Goal: Information Seeking & Learning: Learn about a topic

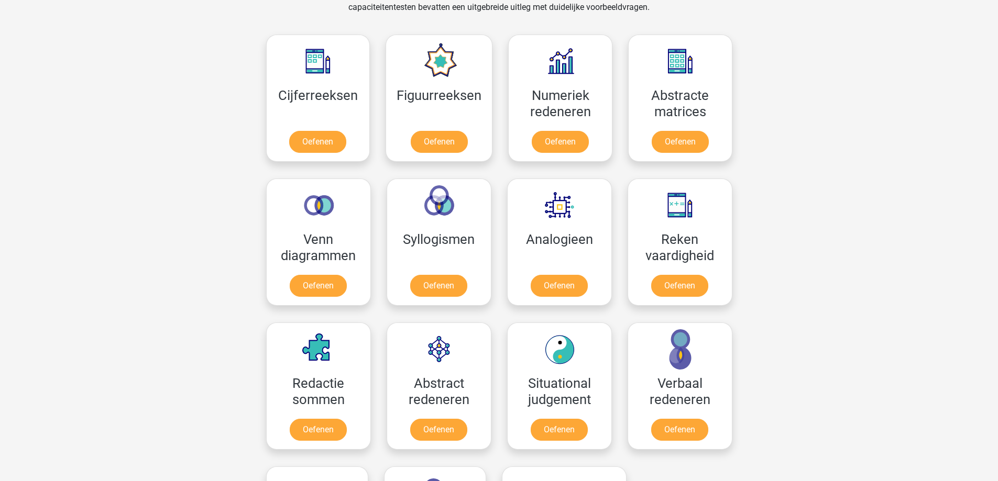
scroll to position [471, 0]
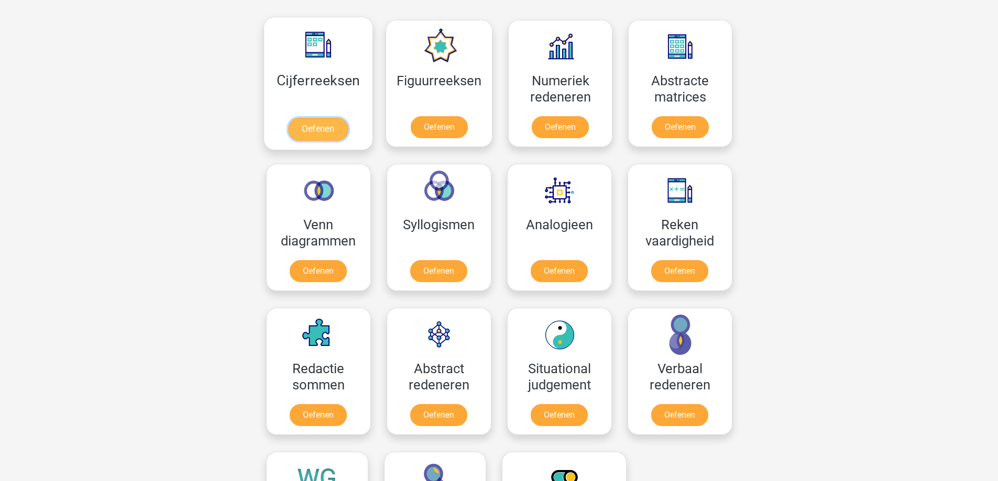
click at [313, 127] on link "Oefenen" at bounding box center [318, 129] width 60 height 23
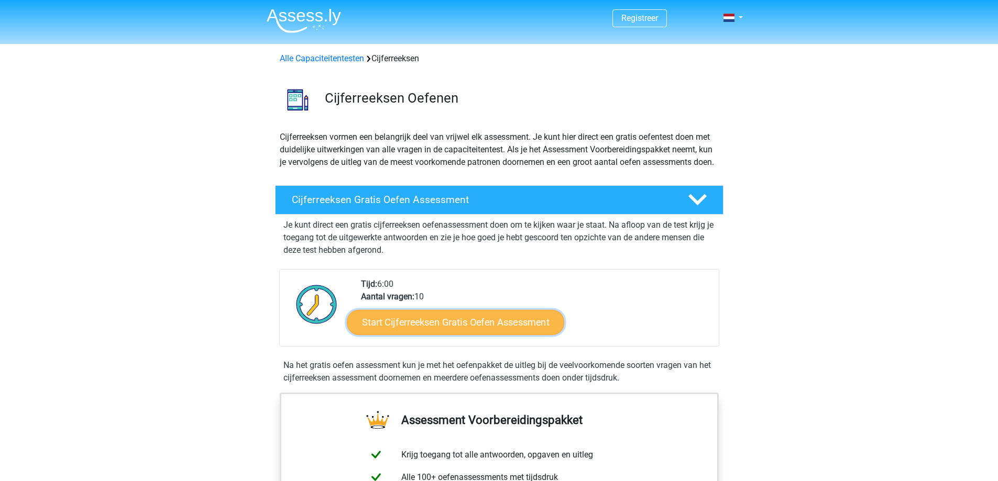
click at [492, 335] on link "Start Cijferreeksen Gratis Oefen Assessment" at bounding box center [455, 322] width 217 height 25
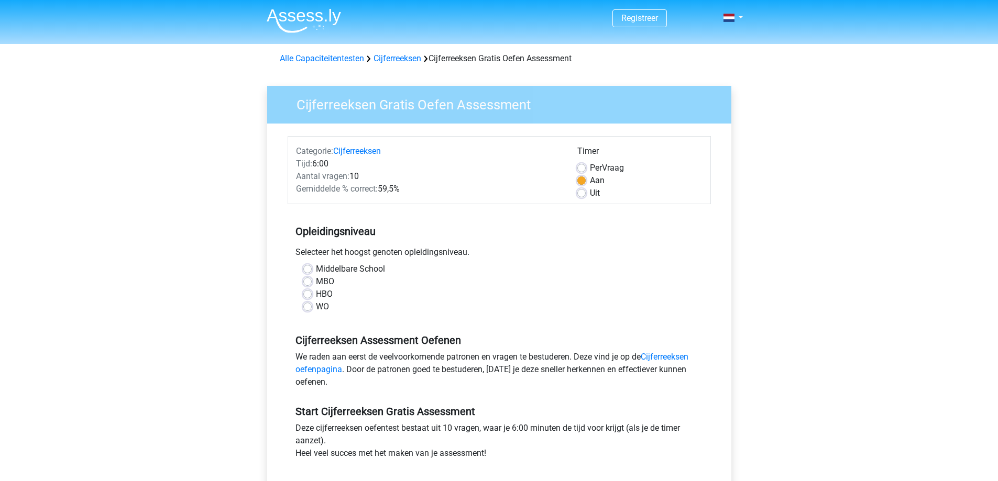
click at [316, 294] on label "HBO" at bounding box center [324, 294] width 17 height 13
click at [305, 294] on input "HBO" at bounding box center [307, 293] width 8 height 10
radio input "true"
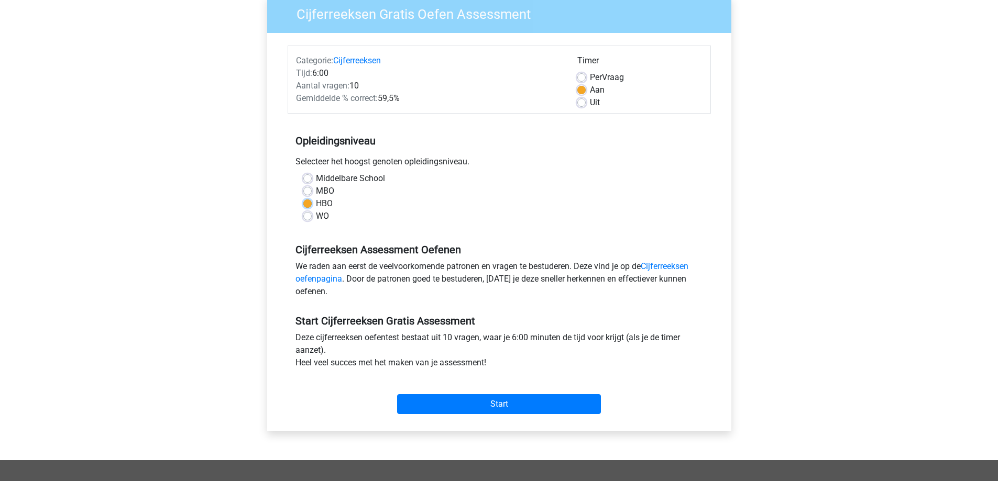
scroll to position [105, 0]
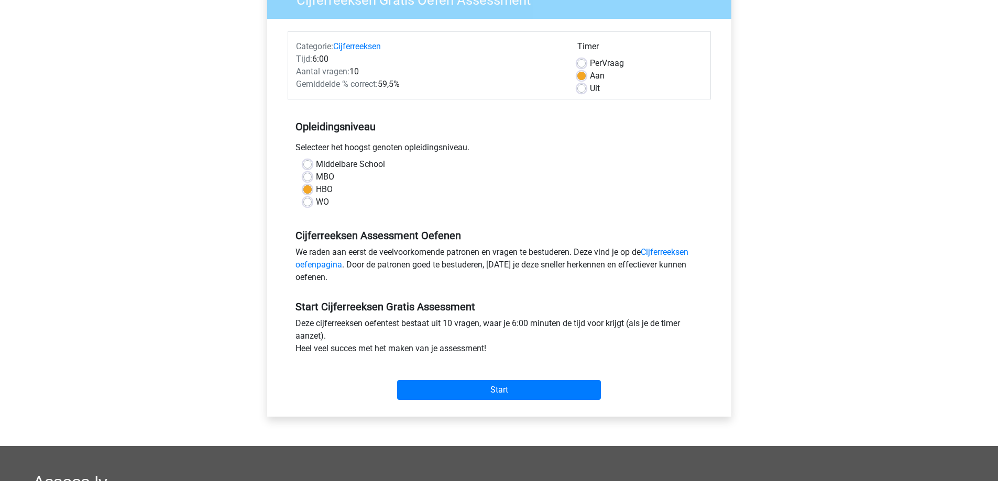
click at [316, 178] on label "MBO" at bounding box center [325, 177] width 18 height 13
click at [310, 178] on input "MBO" at bounding box center [307, 176] width 8 height 10
radio input "true"
click at [306, 194] on div "HBO" at bounding box center [499, 189] width 392 height 13
click at [316, 191] on label "HBO" at bounding box center [324, 189] width 17 height 13
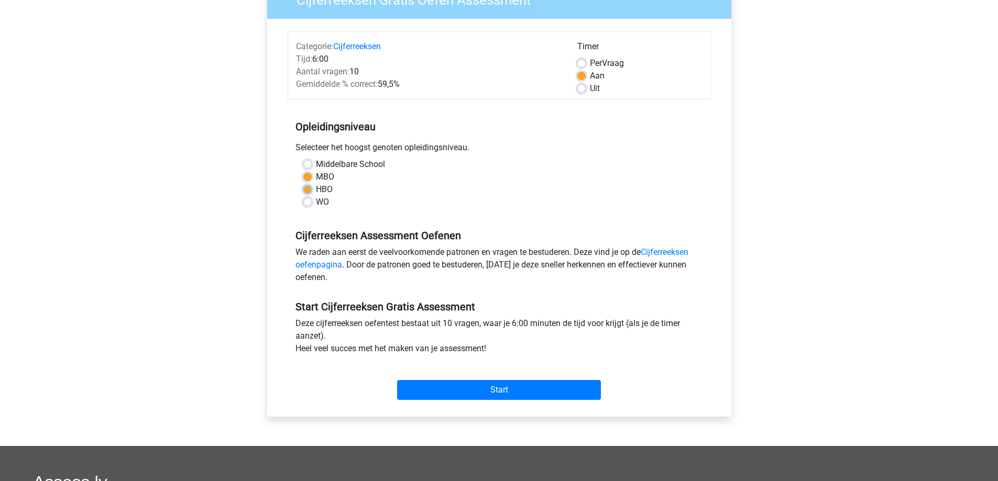
click at [306, 191] on input "HBO" at bounding box center [307, 188] width 8 height 10
radio input "true"
click at [316, 178] on label "MBO" at bounding box center [325, 177] width 18 height 13
click at [308, 178] on input "MBO" at bounding box center [307, 176] width 8 height 10
radio input "true"
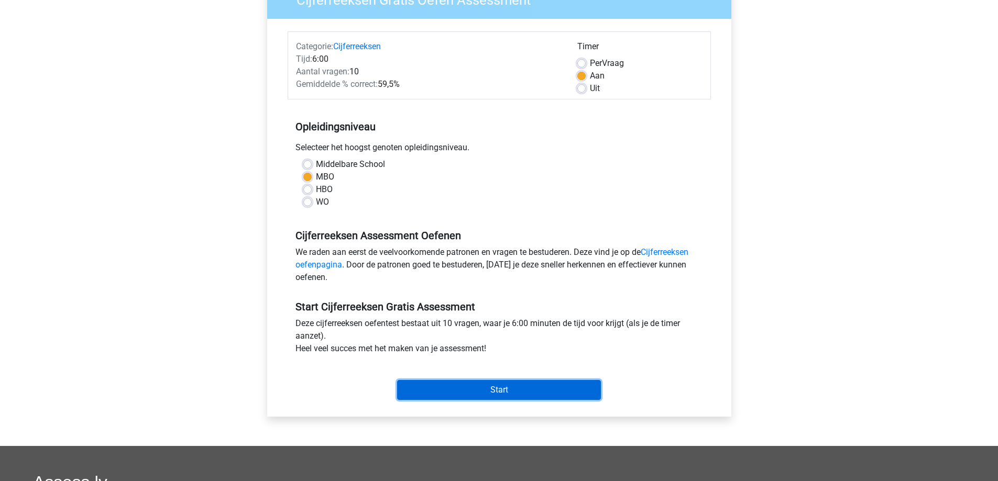
click at [526, 382] on input "Start" at bounding box center [499, 390] width 204 height 20
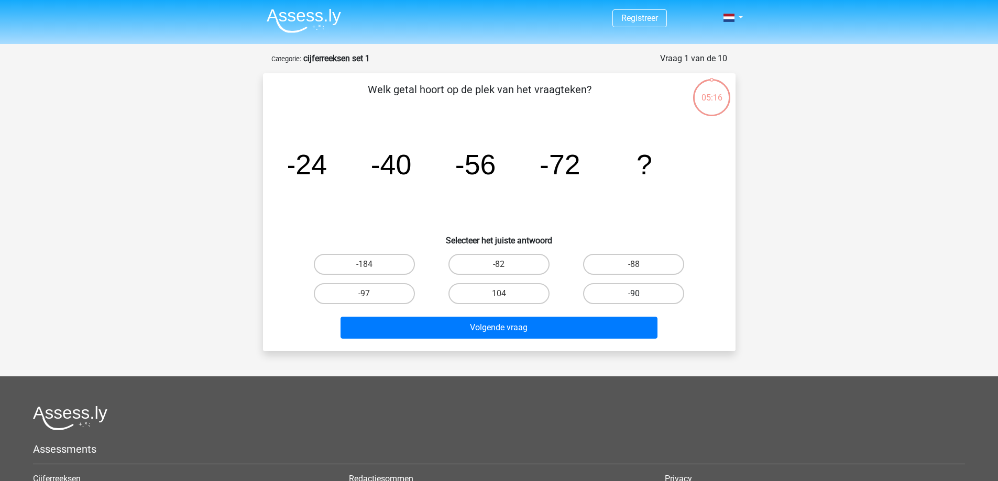
click at [645, 294] on label "-90" at bounding box center [633, 293] width 101 height 21
click at [641, 294] on input "-90" at bounding box center [637, 297] width 7 height 7
radio input "true"
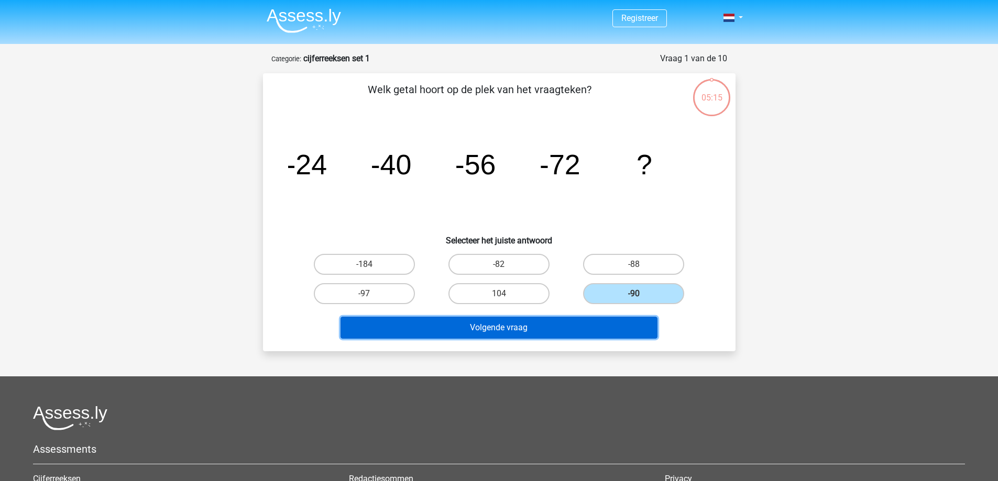
click at [523, 330] on button "Volgende vraag" at bounding box center [499, 328] width 317 height 22
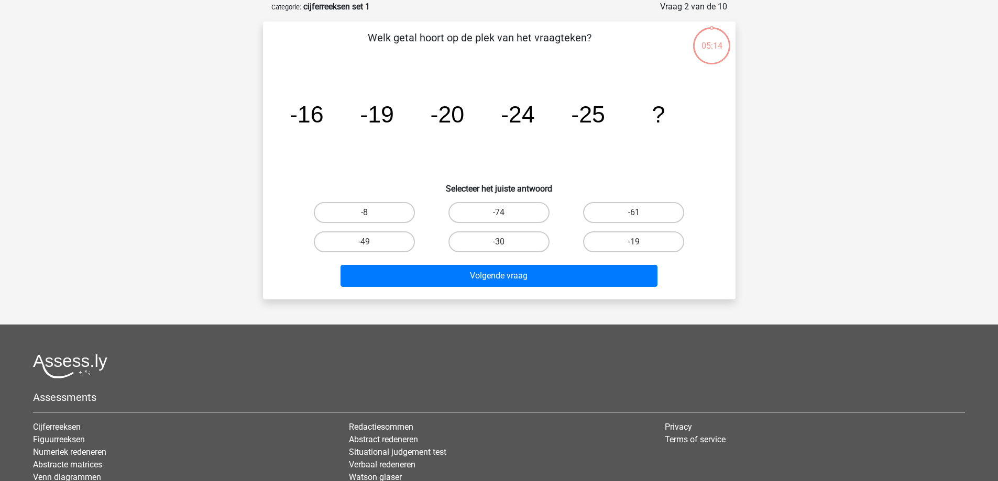
scroll to position [52, 0]
click at [515, 242] on label "-30" at bounding box center [498, 241] width 101 height 21
click at [506, 242] on input "-30" at bounding box center [502, 245] width 7 height 7
radio input "true"
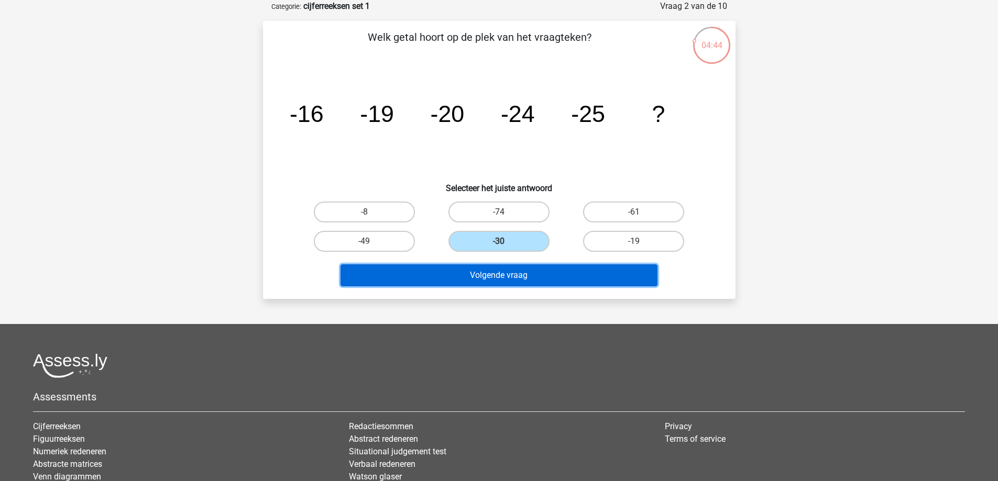
click at [504, 273] on button "Volgende vraag" at bounding box center [499, 276] width 317 height 22
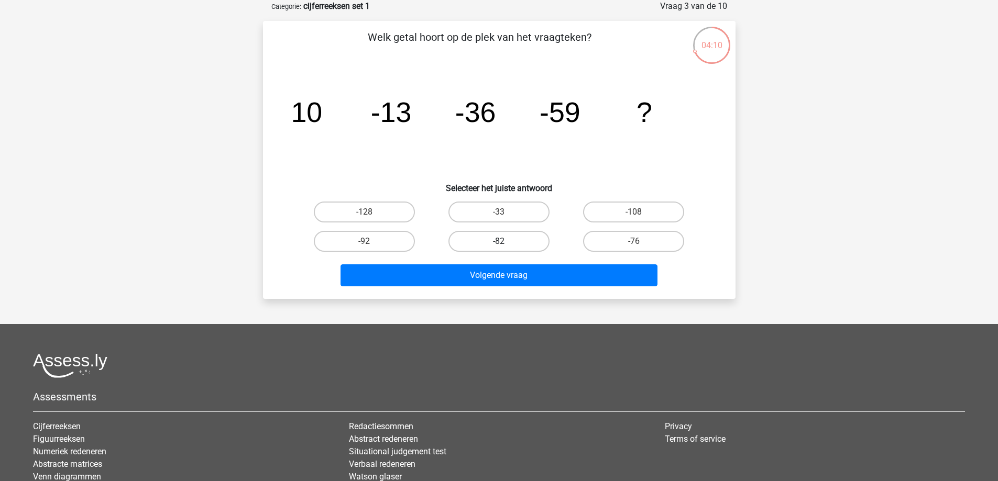
click at [492, 243] on label "-82" at bounding box center [498, 241] width 101 height 21
click at [499, 243] on input "-82" at bounding box center [502, 245] width 7 height 7
radio input "true"
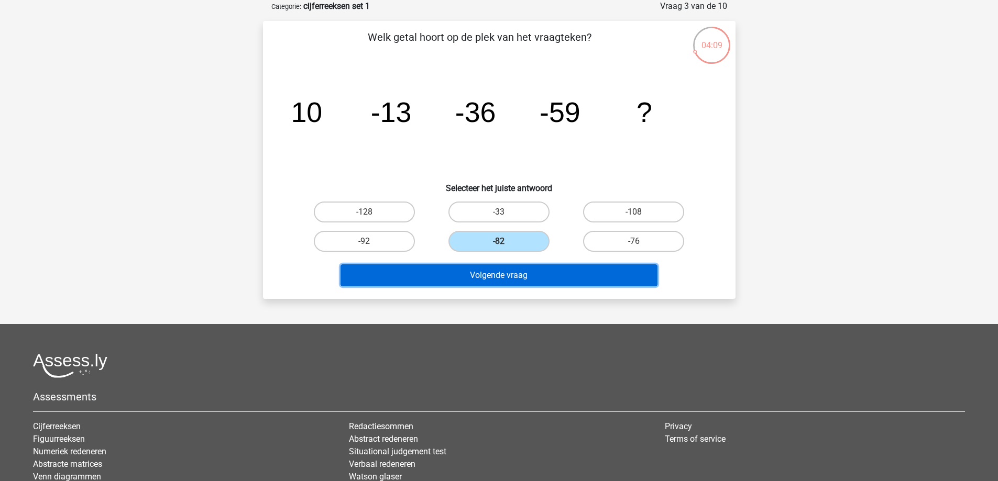
click at [482, 273] on button "Volgende vraag" at bounding box center [499, 276] width 317 height 22
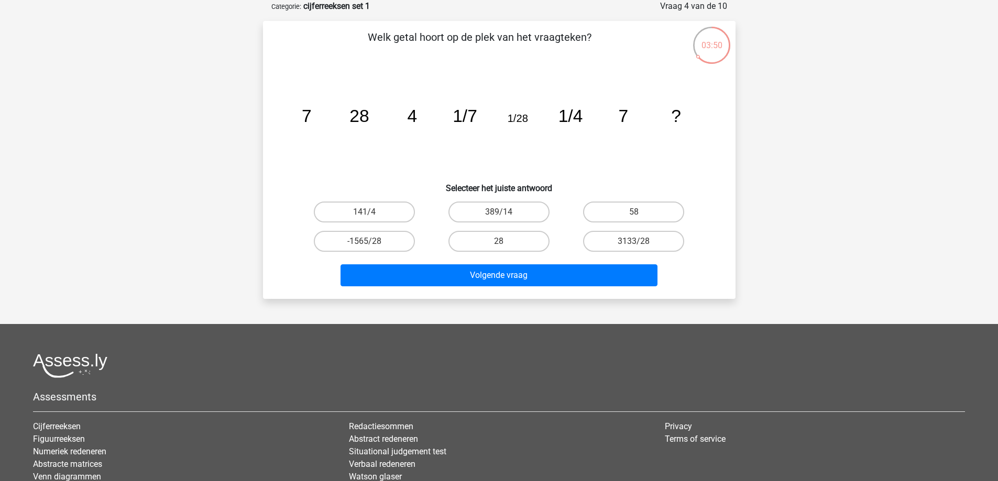
click at [506, 243] on input "28" at bounding box center [502, 245] width 7 height 7
radio input "true"
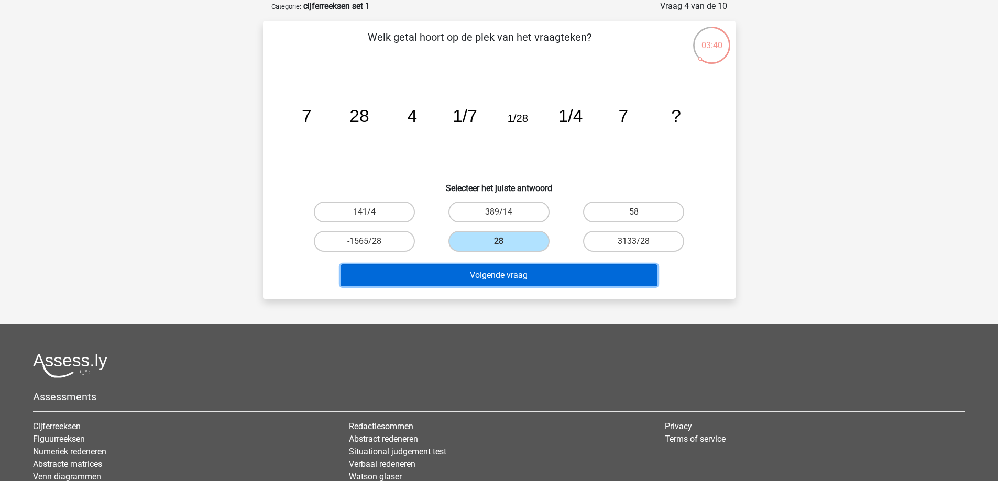
click at [469, 279] on button "Volgende vraag" at bounding box center [499, 276] width 317 height 22
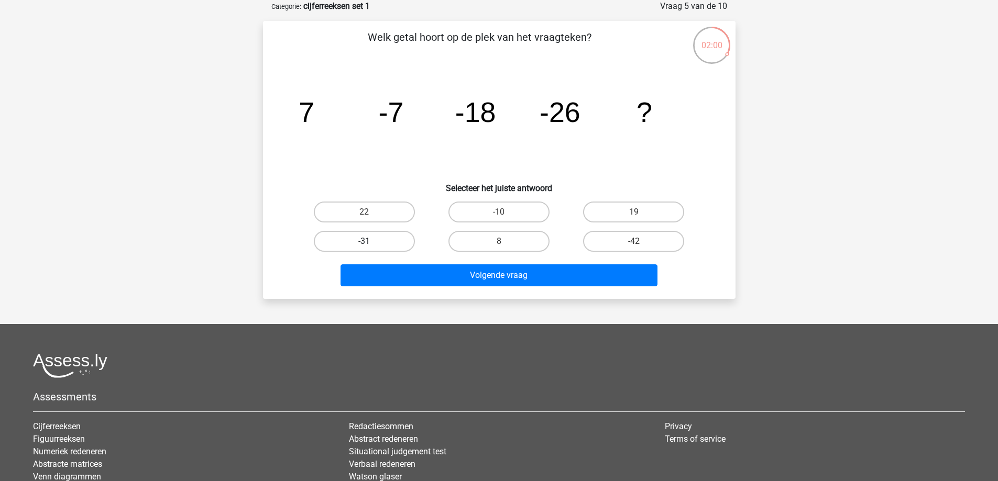
click at [370, 236] on label "-31" at bounding box center [364, 241] width 101 height 21
click at [370, 242] on input "-31" at bounding box center [367, 245] width 7 height 7
radio input "true"
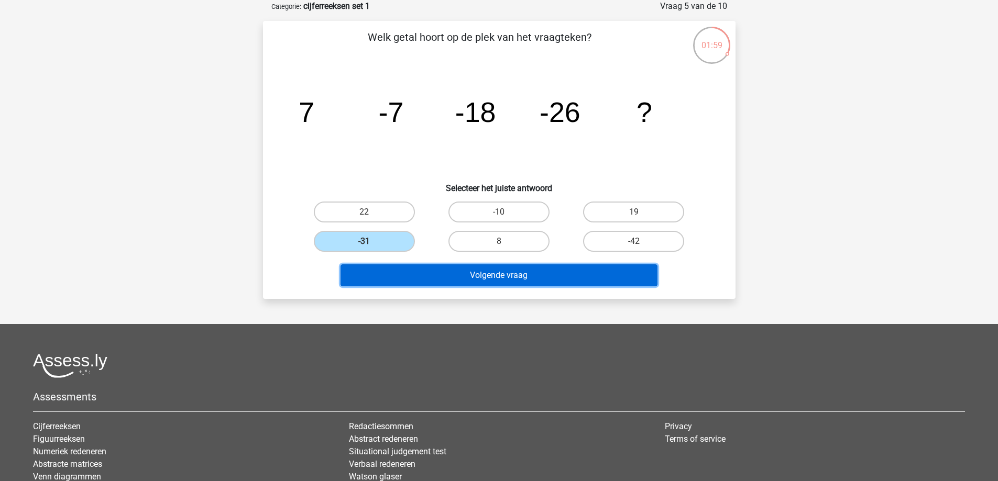
click at [443, 275] on button "Volgende vraag" at bounding box center [499, 276] width 317 height 22
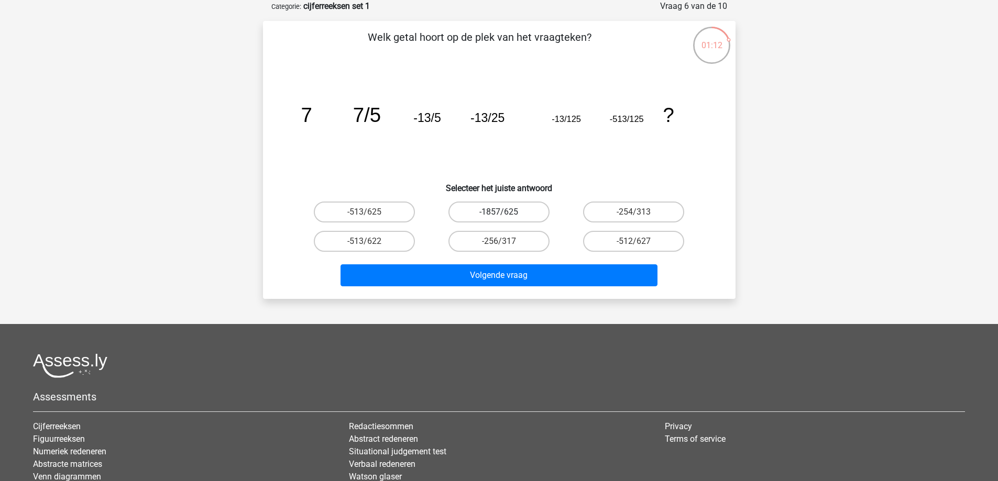
click at [497, 217] on label "-1857/625" at bounding box center [498, 212] width 101 height 21
click at [499, 217] on input "-1857/625" at bounding box center [502, 215] width 7 height 7
radio input "true"
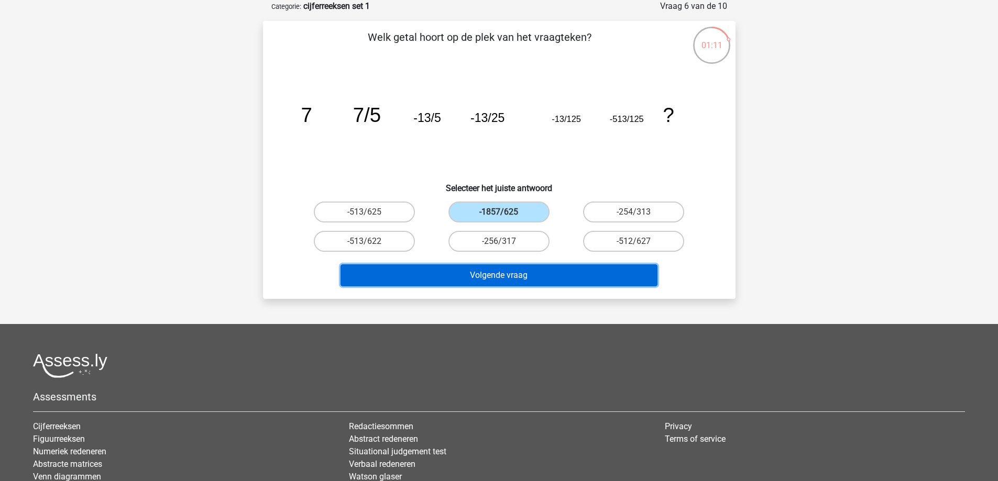
click at [490, 272] on button "Volgende vraag" at bounding box center [499, 276] width 317 height 22
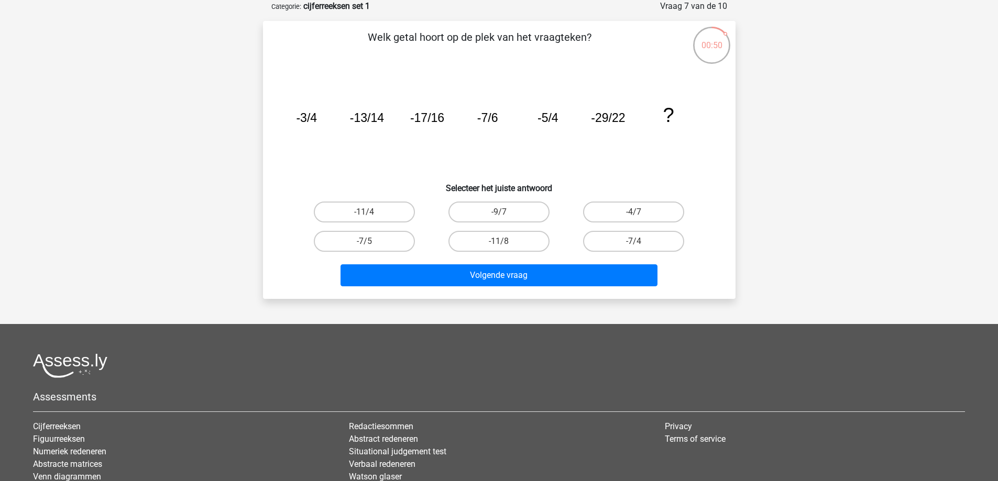
click at [504, 245] on input "-11/8" at bounding box center [502, 245] width 7 height 7
radio input "true"
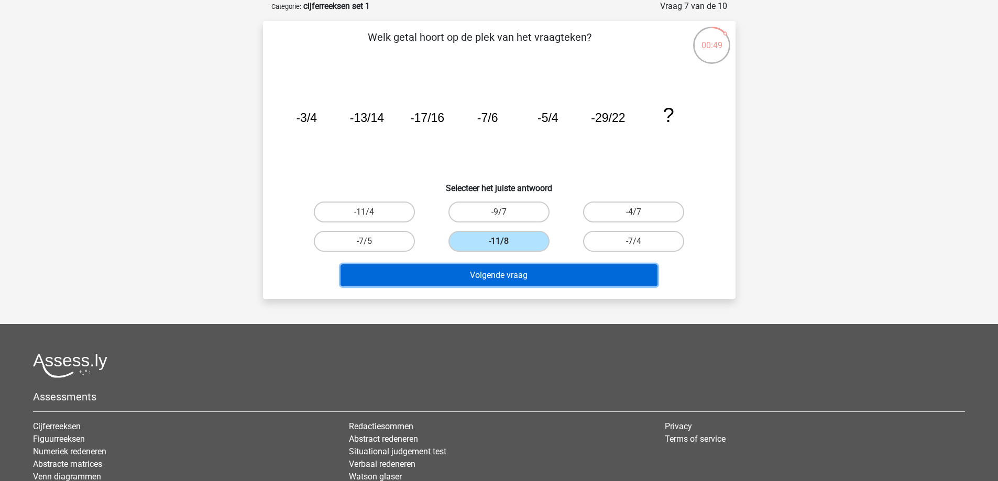
click at [481, 272] on button "Volgende vraag" at bounding box center [499, 276] width 317 height 22
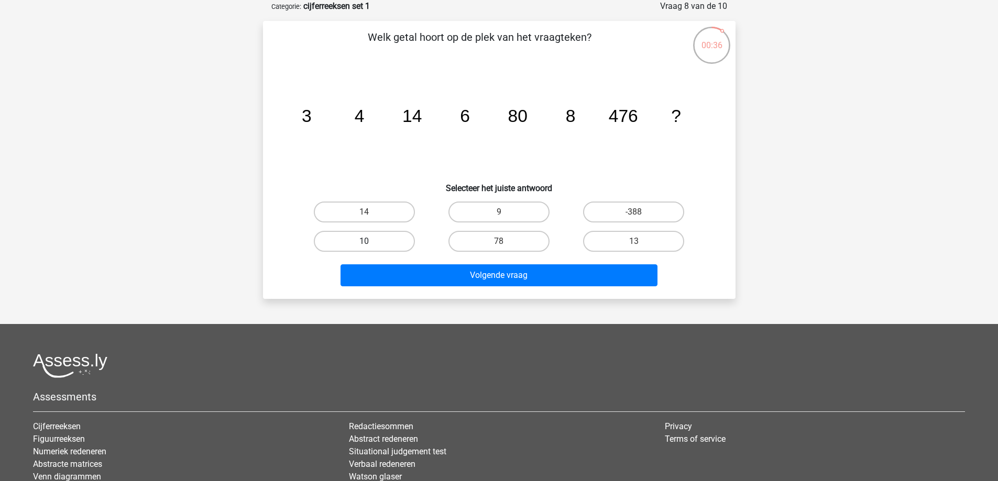
click at [380, 241] on label "10" at bounding box center [364, 241] width 101 height 21
click at [371, 242] on input "10" at bounding box center [367, 245] width 7 height 7
radio input "true"
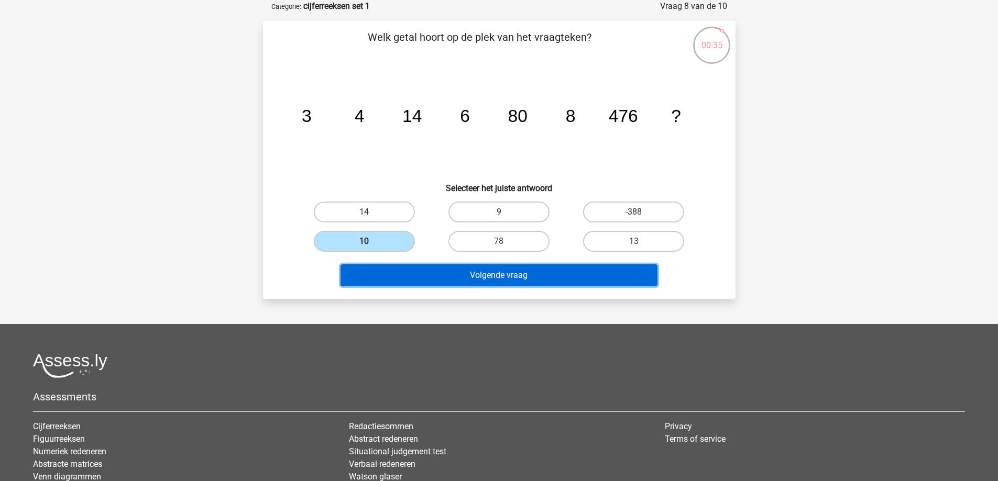
click at [397, 279] on button "Volgende vraag" at bounding box center [499, 276] width 317 height 22
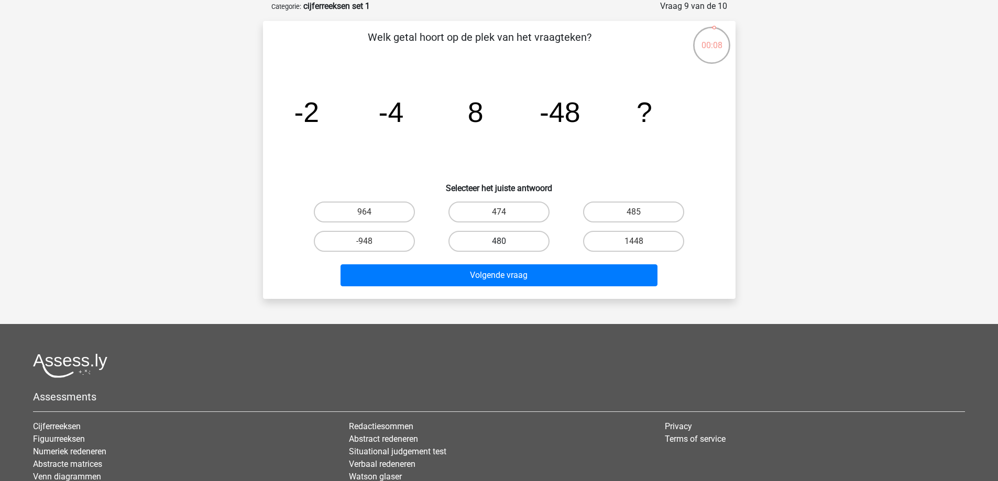
click at [532, 245] on label "480" at bounding box center [498, 241] width 101 height 21
click at [506, 245] on input "480" at bounding box center [502, 245] width 7 height 7
radio input "true"
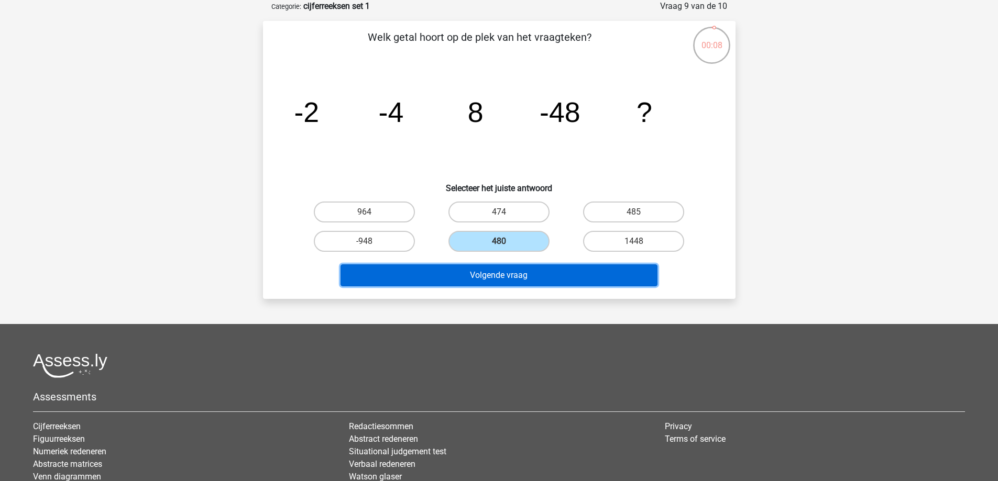
click at [515, 274] on button "Volgende vraag" at bounding box center [499, 276] width 317 height 22
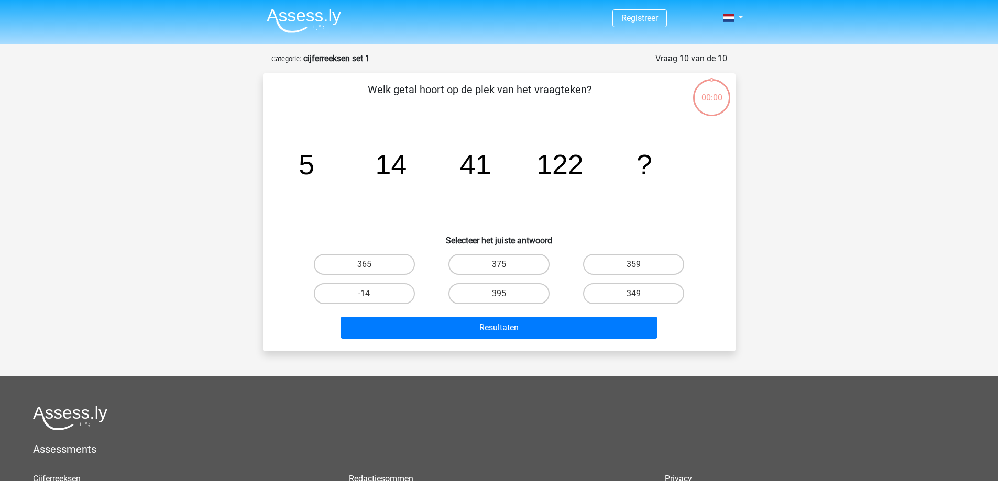
scroll to position [52, 0]
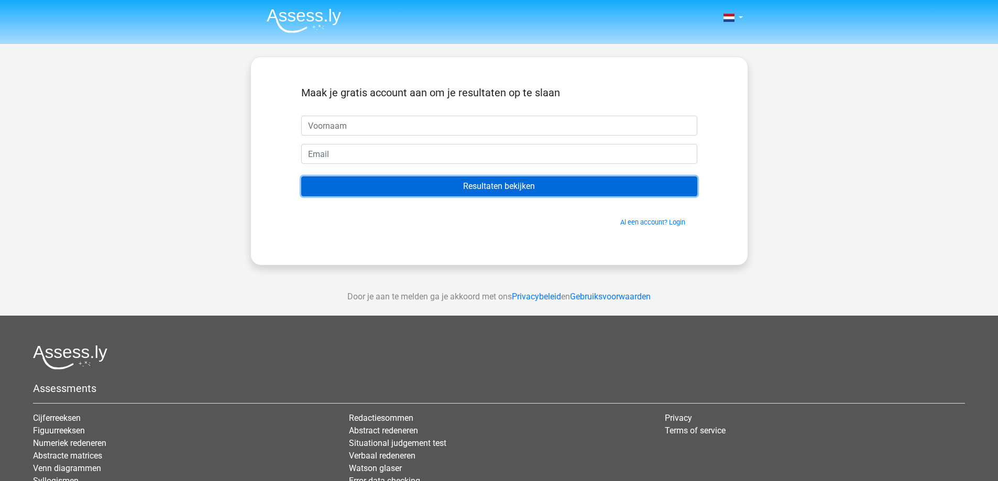
click at [509, 185] on input "Resultaten bekijken" at bounding box center [499, 187] width 396 height 20
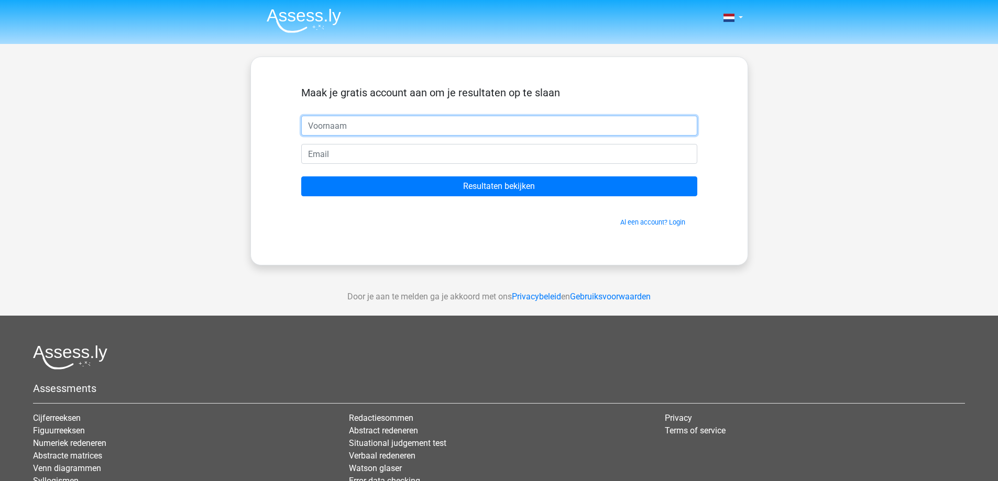
click at [381, 129] on input "text" at bounding box center [499, 126] width 396 height 20
type input "[PERSON_NAME]"
click at [383, 155] on input "email" at bounding box center [499, 154] width 396 height 20
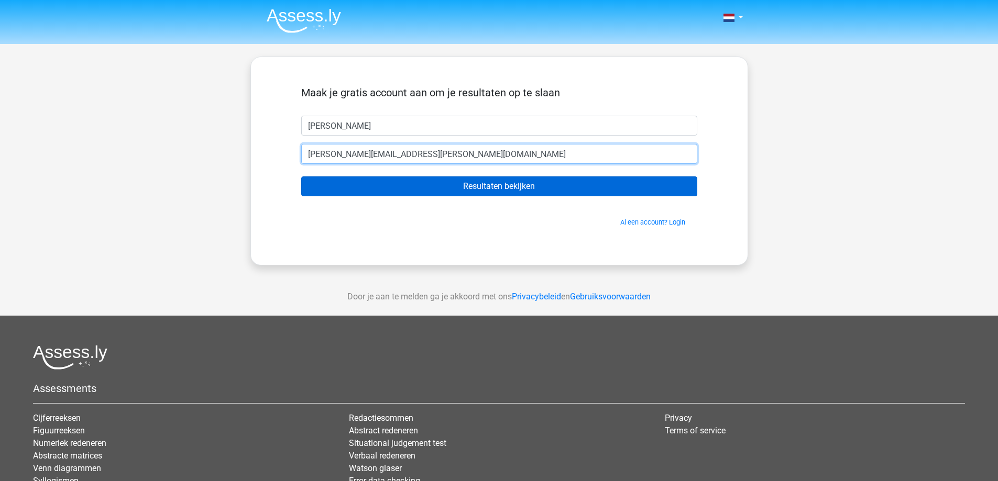
type input "[PERSON_NAME][EMAIL_ADDRESS][DOMAIN_NAME]"
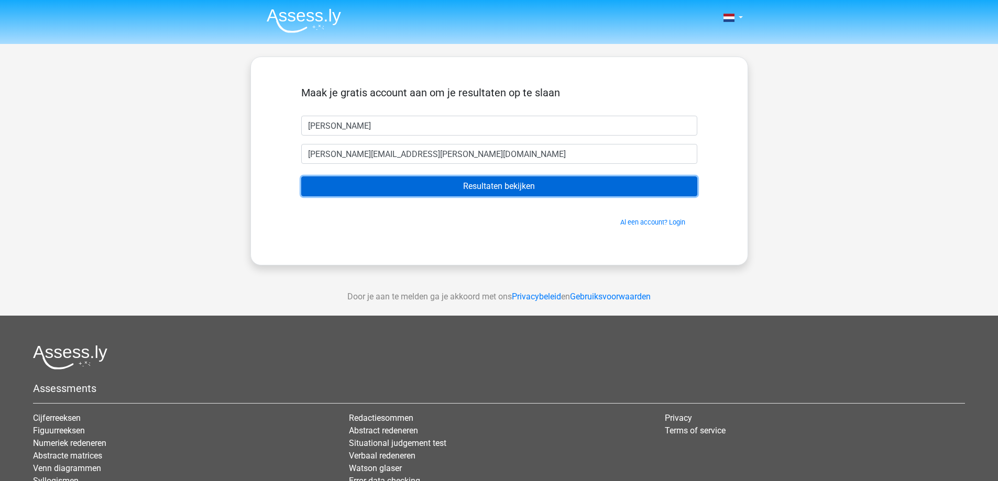
click at [475, 188] on input "Resultaten bekijken" at bounding box center [499, 187] width 396 height 20
click at [544, 185] on input "Resultaten bekijken" at bounding box center [499, 187] width 396 height 20
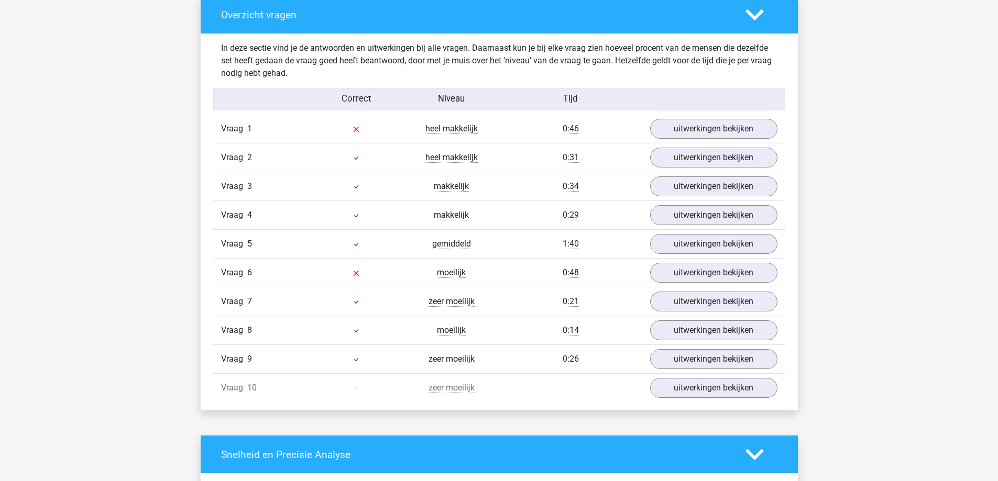
scroll to position [838, 0]
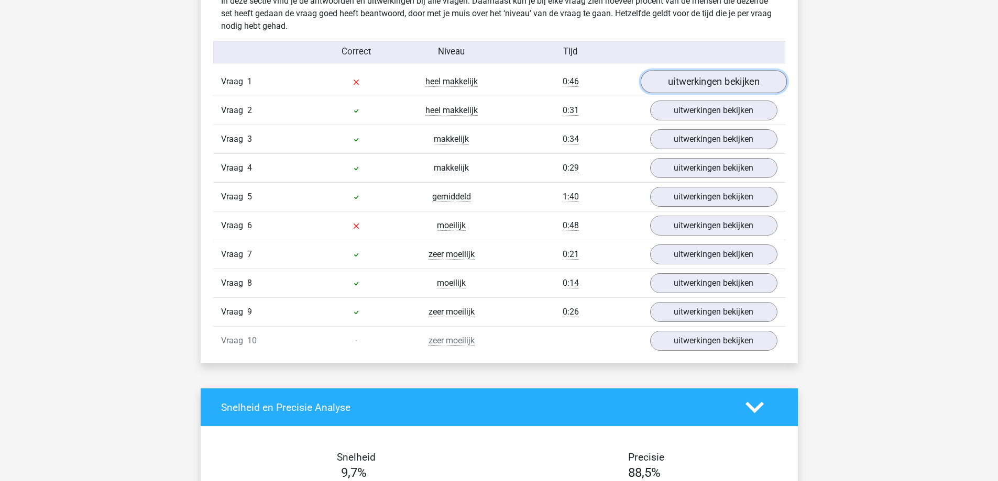
click at [708, 82] on link "uitwerkingen bekijken" at bounding box center [713, 82] width 146 height 23
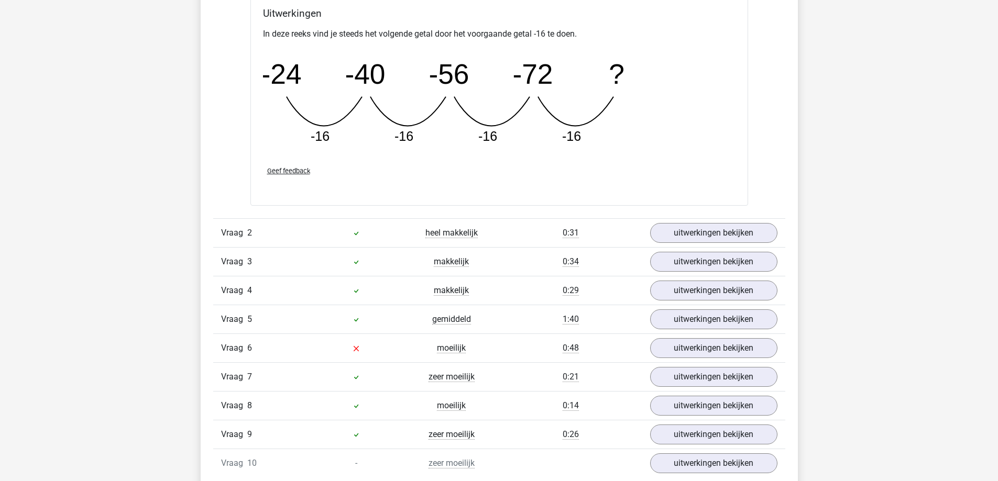
scroll to position [1257, 0]
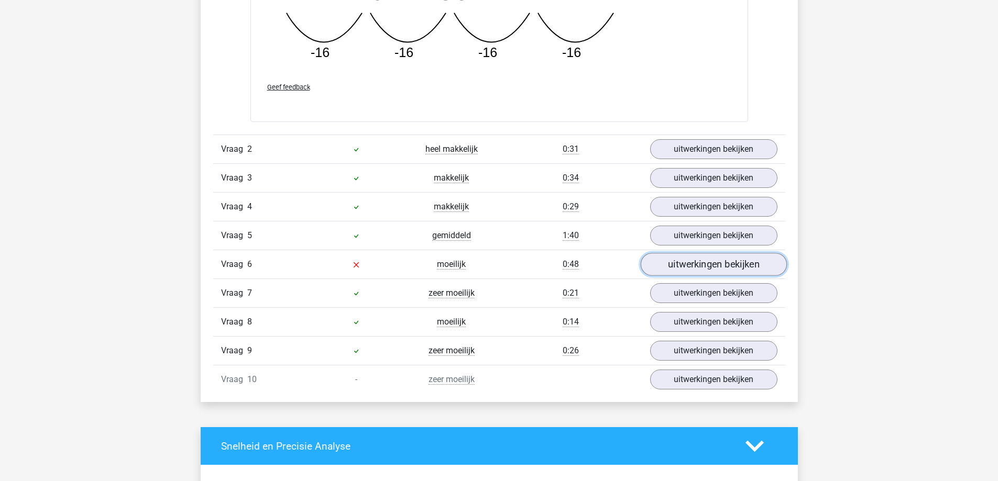
click at [686, 262] on link "uitwerkingen bekijken" at bounding box center [713, 264] width 146 height 23
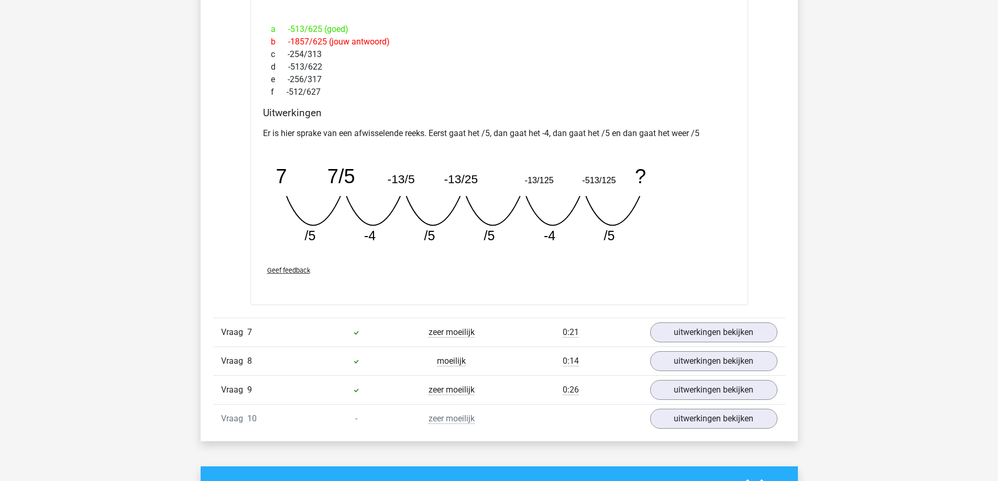
scroll to position [1676, 0]
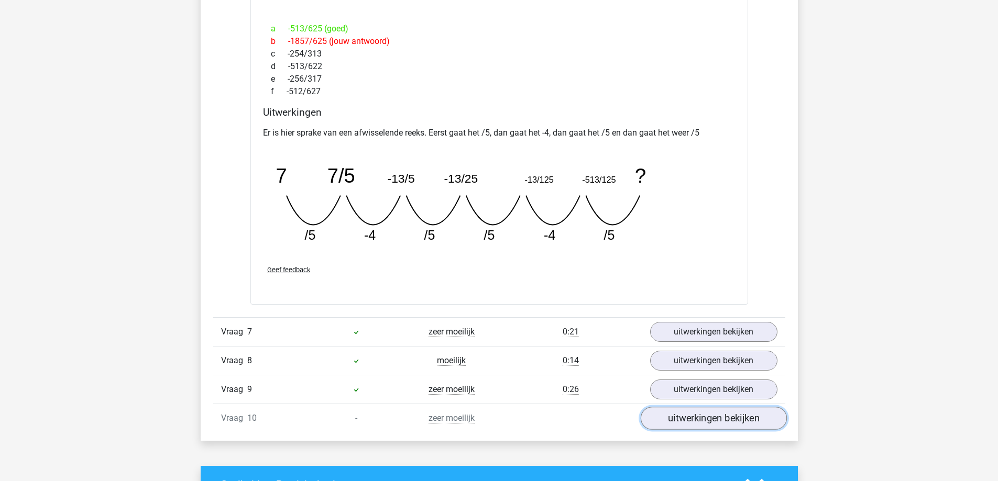
click at [740, 418] on link "uitwerkingen bekijken" at bounding box center [713, 418] width 146 height 23
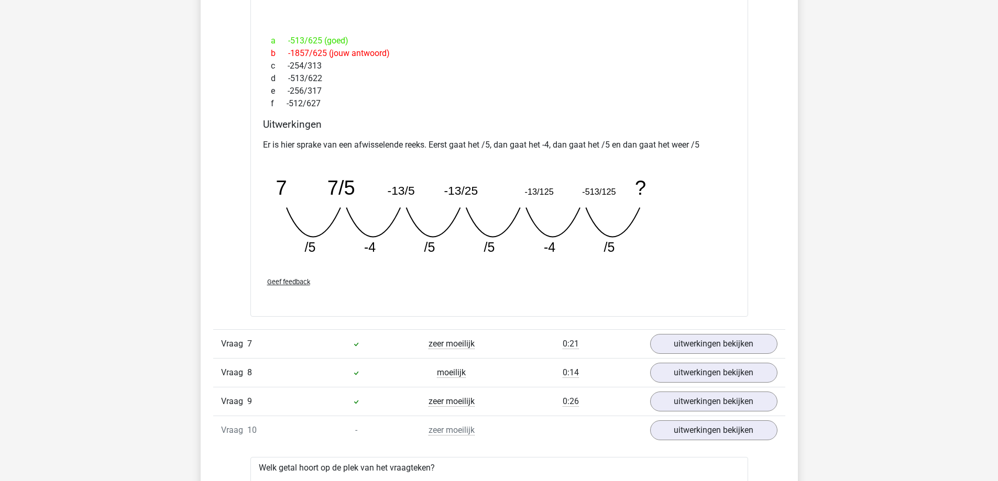
scroll to position [1572, 0]
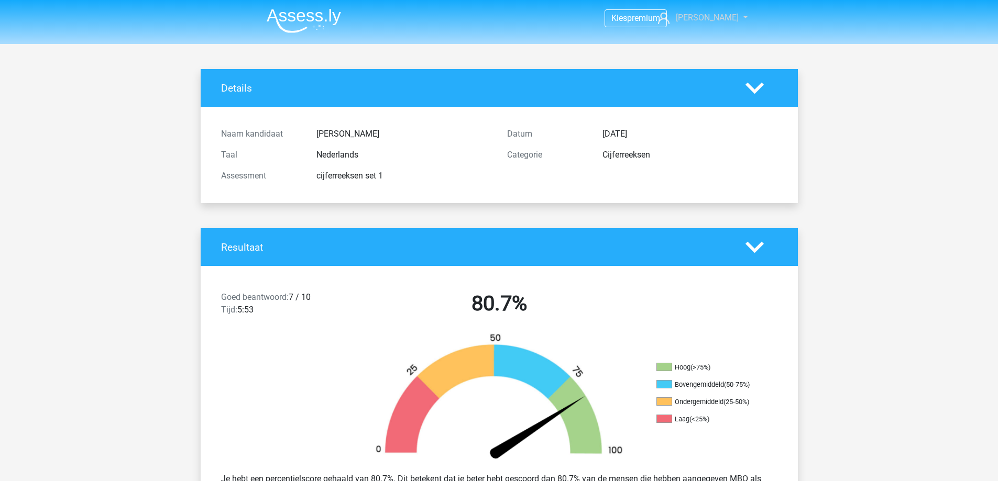
click at [730, 12] on link "[PERSON_NAME]" at bounding box center [697, 18] width 86 height 13
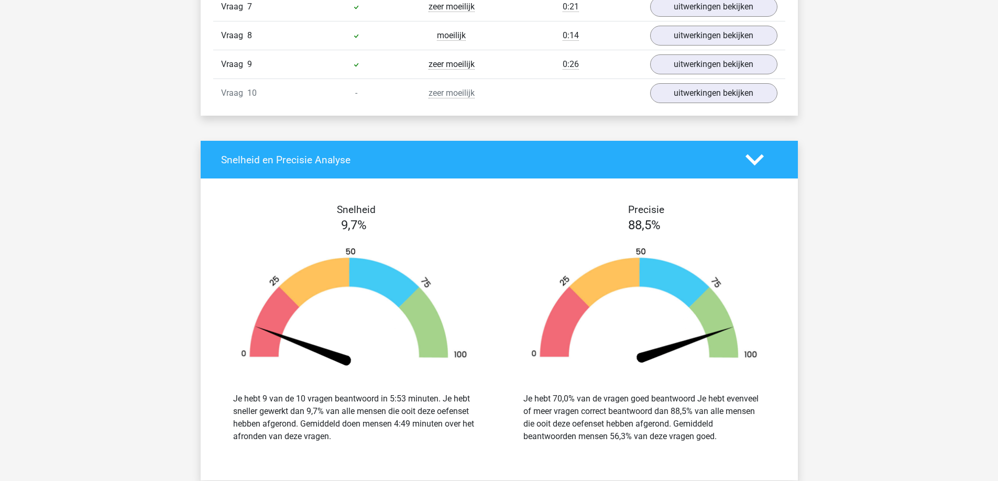
scroll to position [1056, 0]
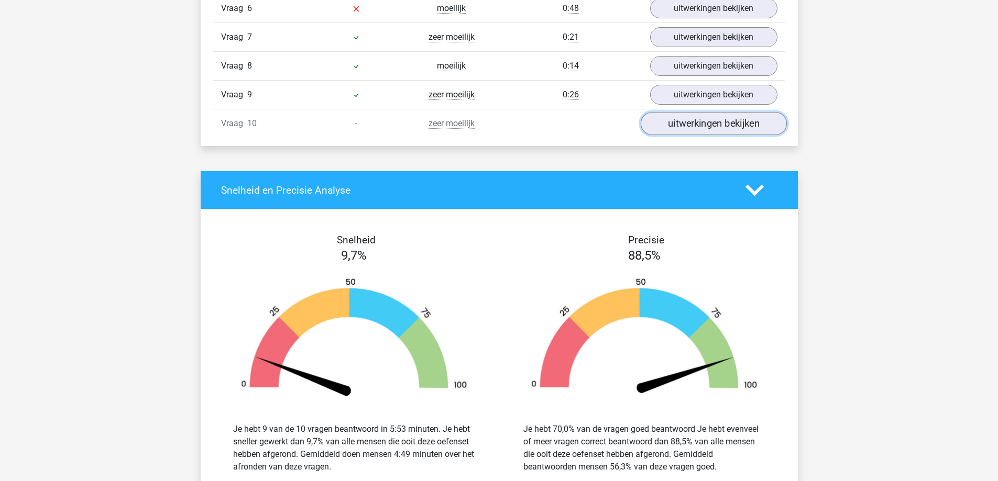
click at [709, 126] on link "uitwerkingen bekijken" at bounding box center [713, 124] width 146 height 23
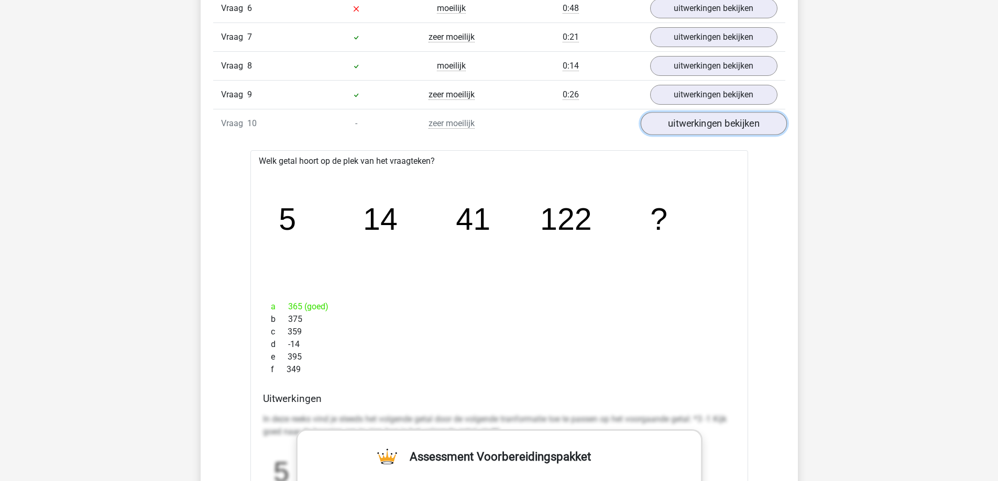
click at [746, 123] on link "uitwerkingen bekijken" at bounding box center [713, 124] width 146 height 23
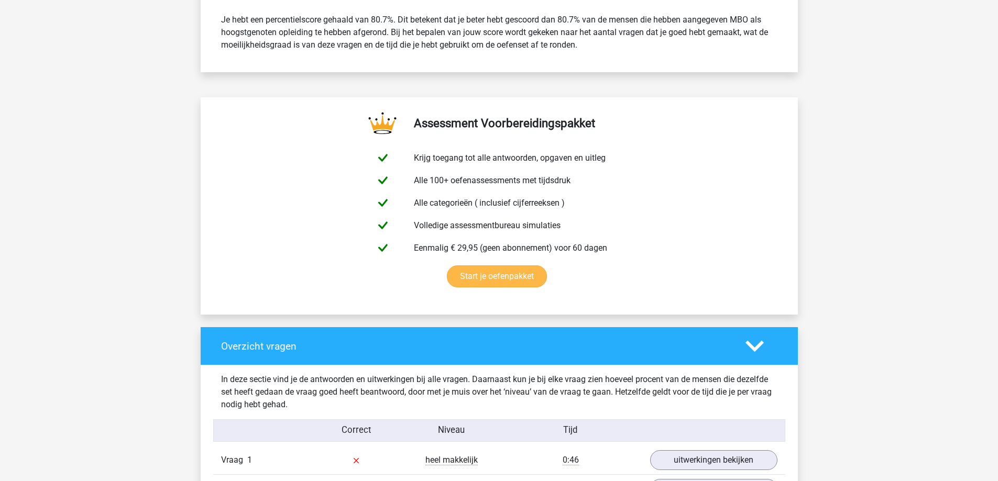
scroll to position [427, 0]
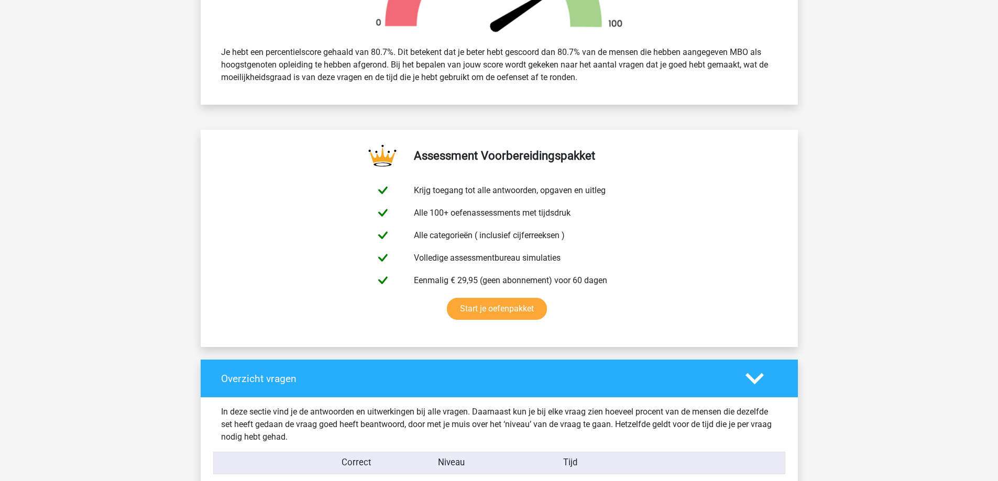
click at [753, 380] on polygon at bounding box center [754, 380] width 18 height 12
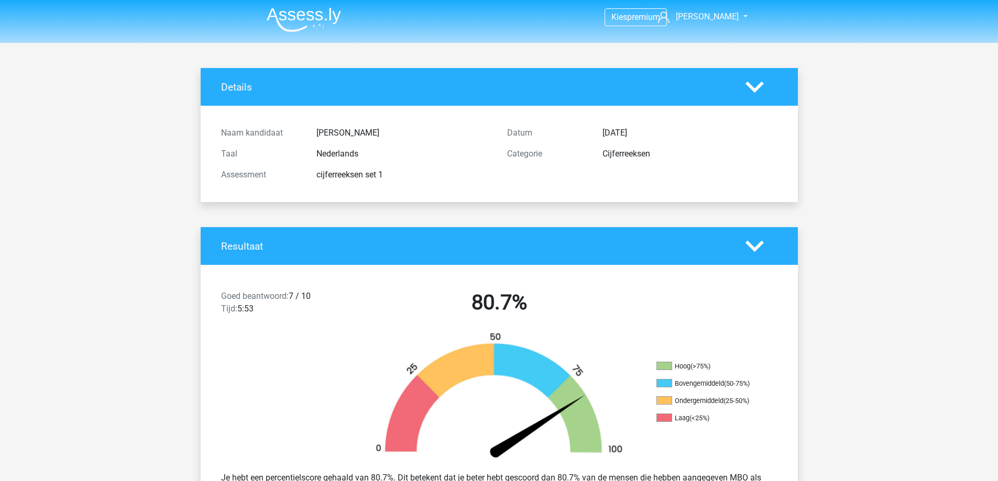
scroll to position [0, 0]
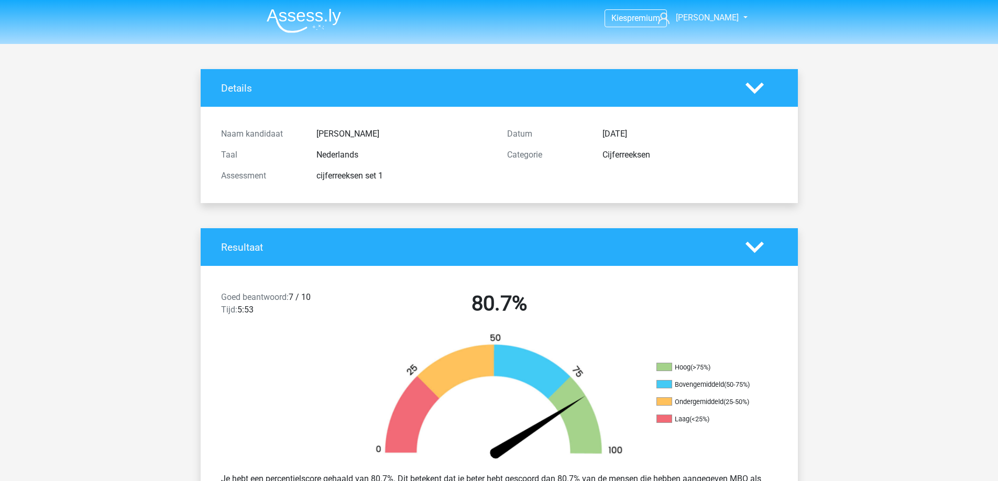
click at [748, 92] on icon at bounding box center [754, 88] width 18 height 18
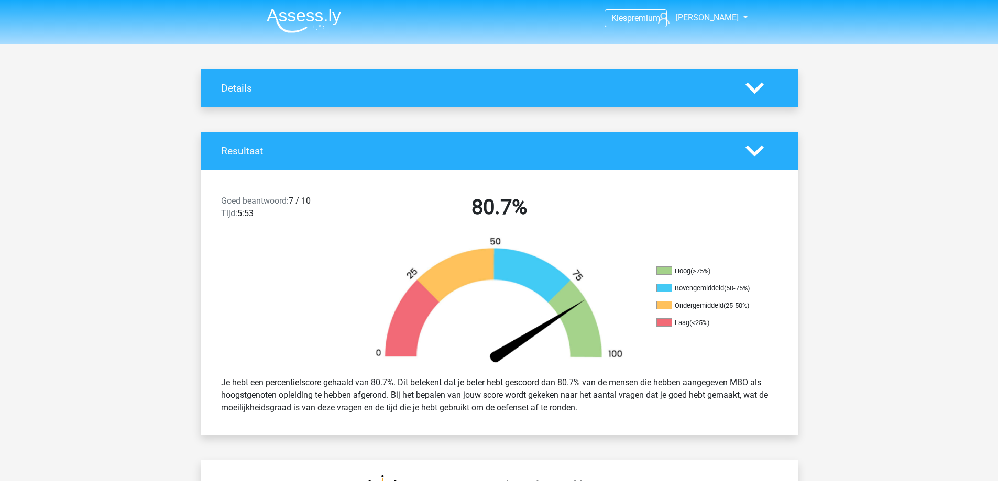
click at [748, 92] on icon at bounding box center [754, 88] width 18 height 18
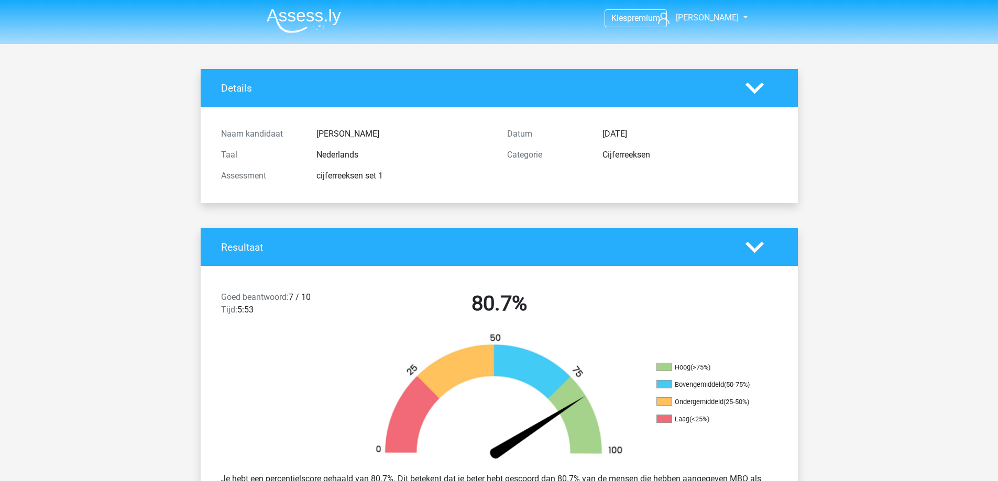
click at [308, 14] on img at bounding box center [304, 20] width 74 height 25
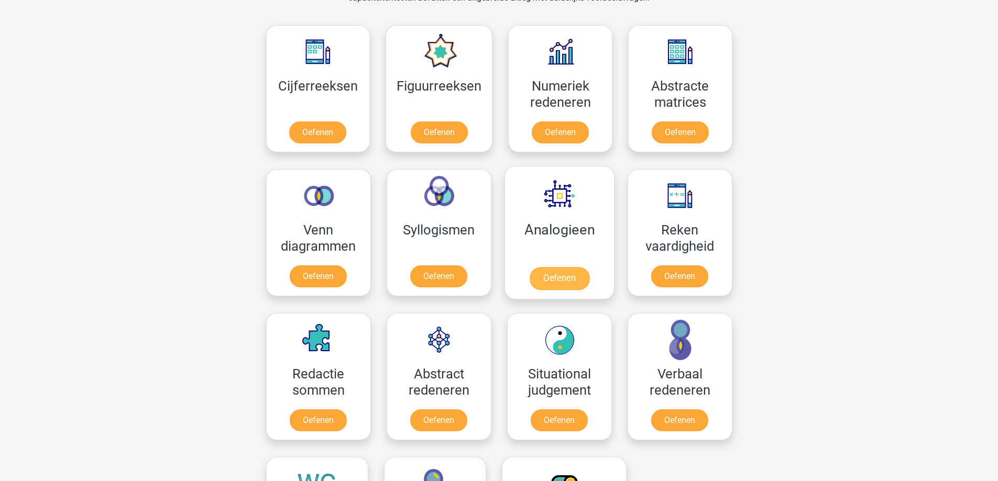
scroll to position [419, 0]
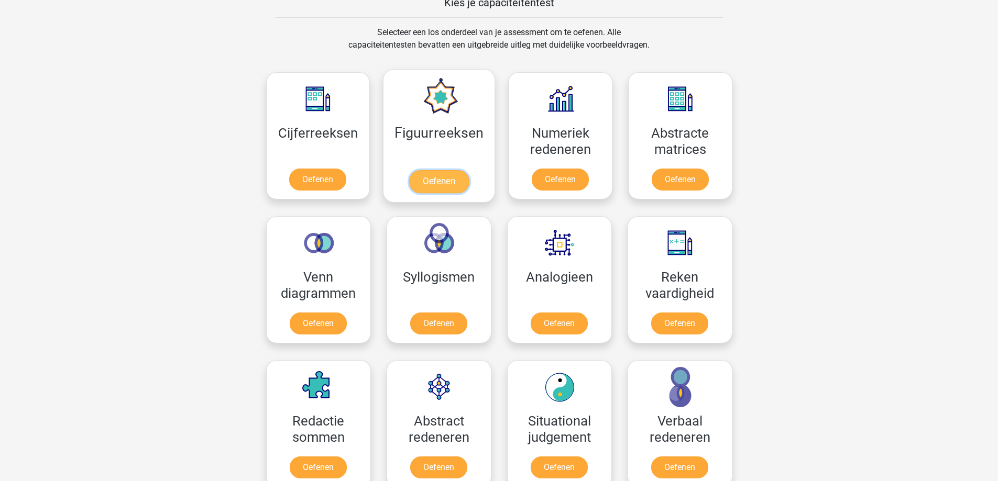
click at [422, 177] on link "Oefenen" at bounding box center [439, 181] width 60 height 23
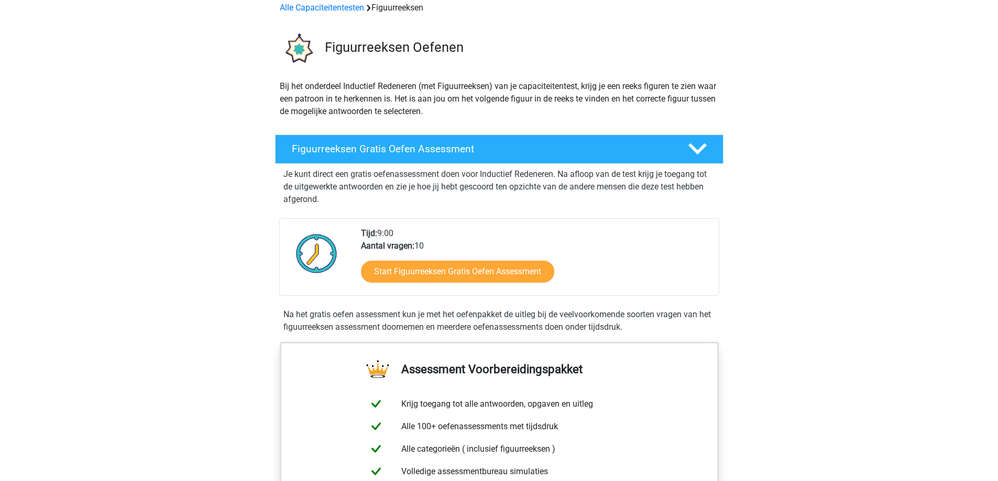
scroll to position [52, 0]
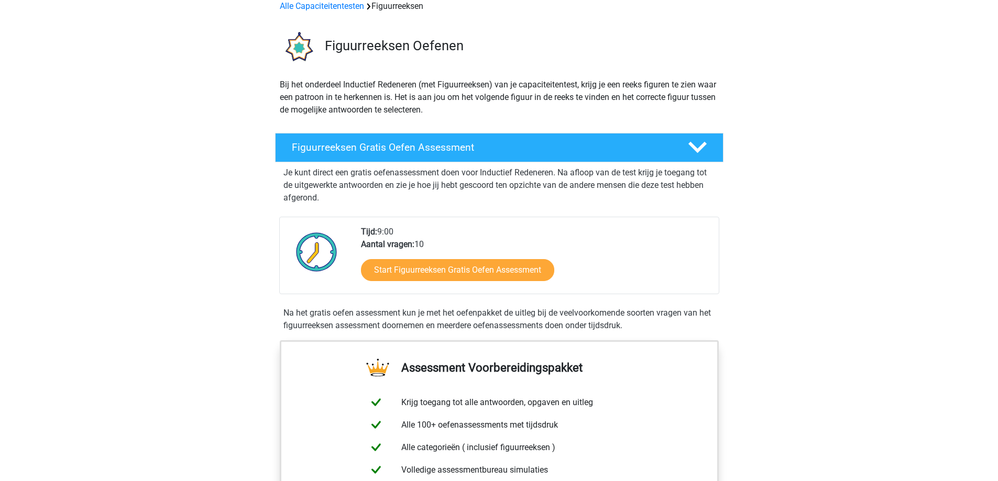
click at [459, 317] on div "Na het gratis oefen assessment kun je met het oefenpakket de uitleg bij de veel…" at bounding box center [499, 319] width 440 height 25
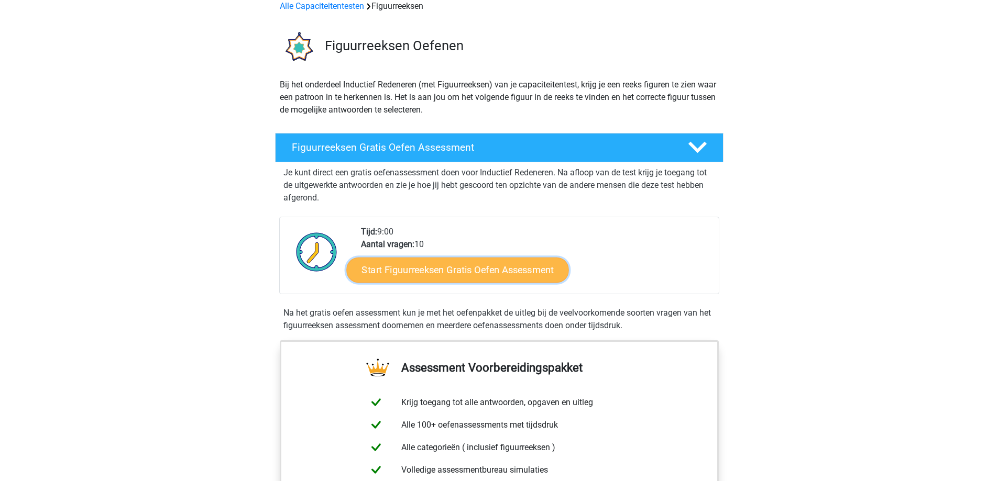
click at [405, 269] on link "Start Figuurreeksen Gratis Oefen Assessment" at bounding box center [457, 269] width 222 height 25
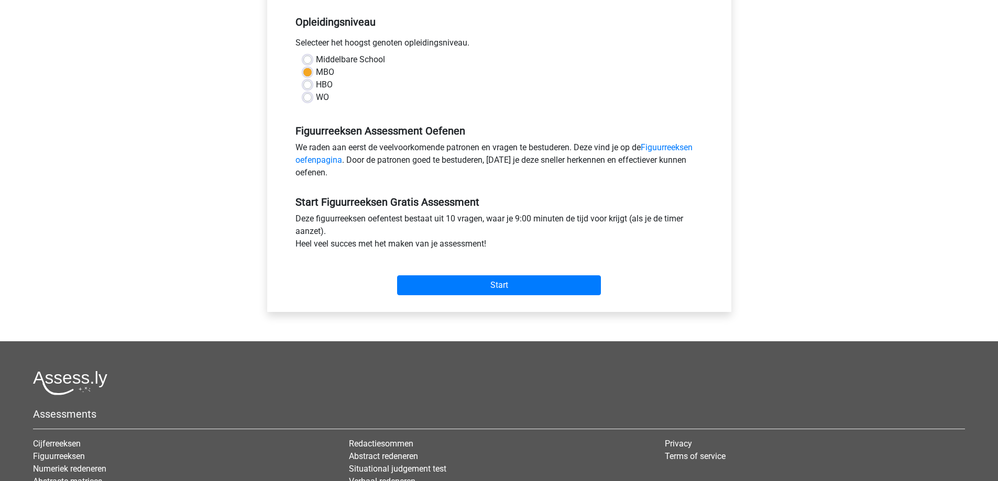
scroll to position [314, 0]
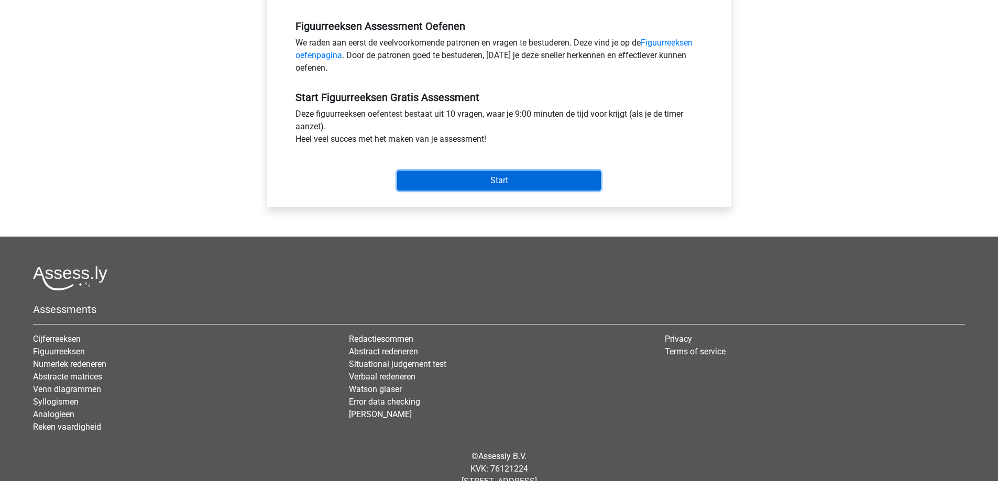
click at [494, 184] on input "Start" at bounding box center [499, 181] width 204 height 20
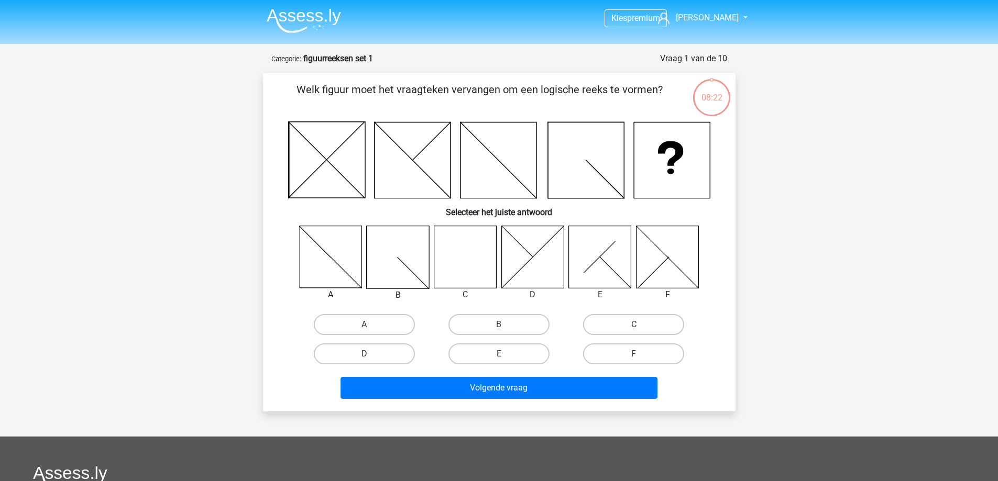
click at [467, 266] on icon at bounding box center [465, 257] width 62 height 62
click at [613, 325] on label "C" at bounding box center [633, 324] width 101 height 21
click at [634, 325] on input "C" at bounding box center [637, 328] width 7 height 7
radio input "true"
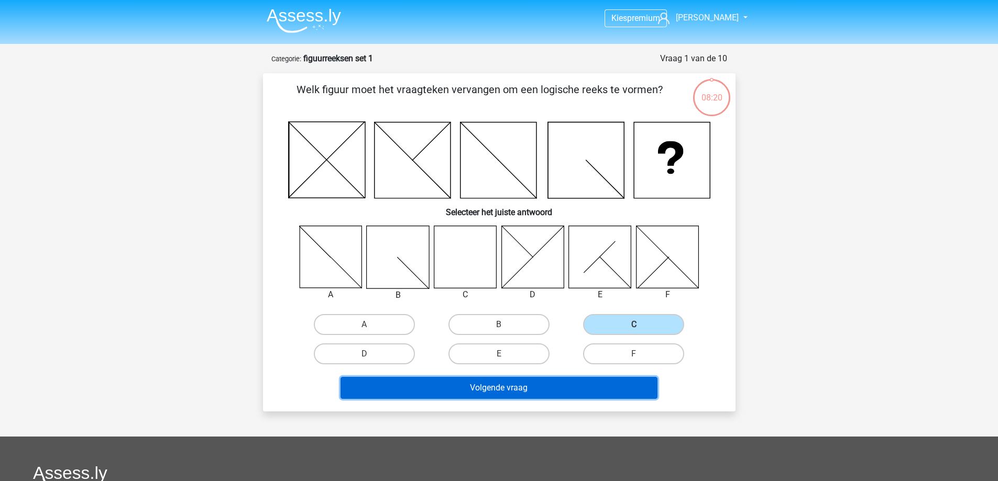
click at [468, 391] on button "Volgende vraag" at bounding box center [499, 388] width 317 height 22
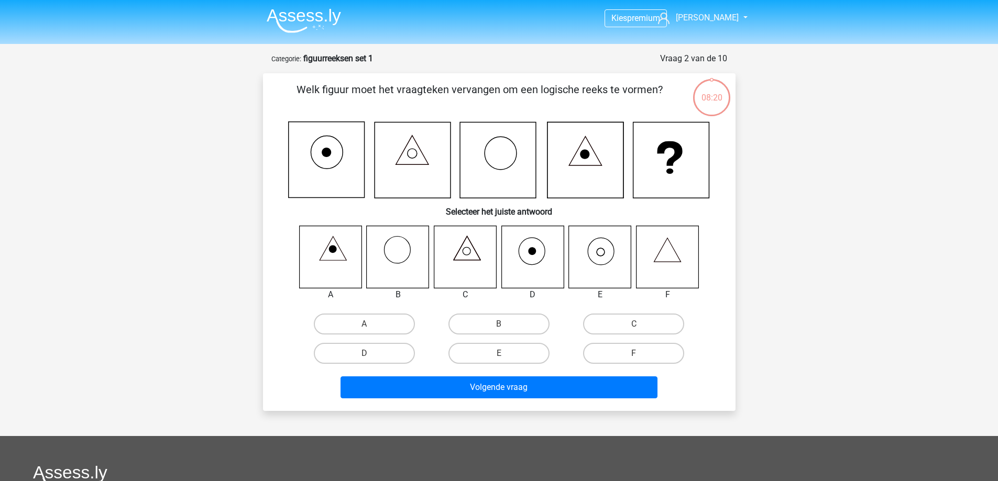
scroll to position [52, 0]
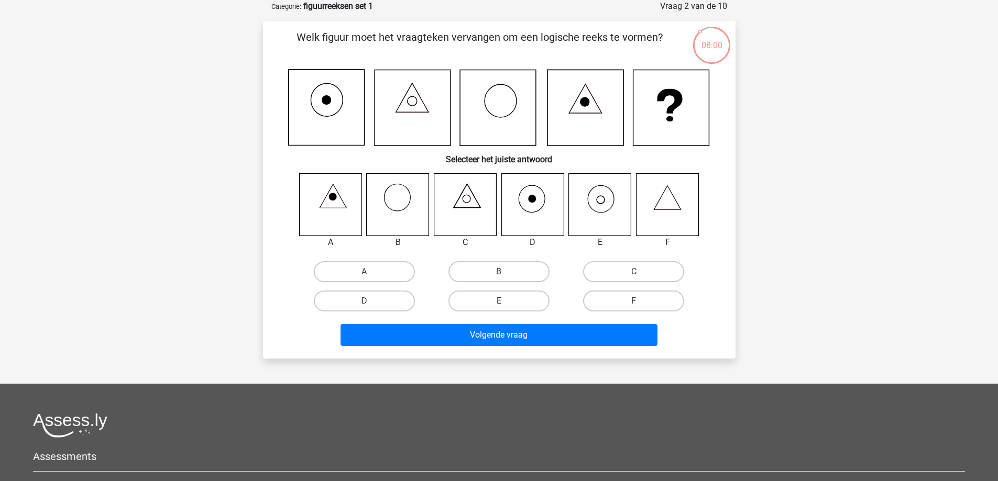
click at [489, 299] on label "E" at bounding box center [498, 301] width 101 height 21
click at [499, 301] on input "E" at bounding box center [502, 304] width 7 height 7
radio input "true"
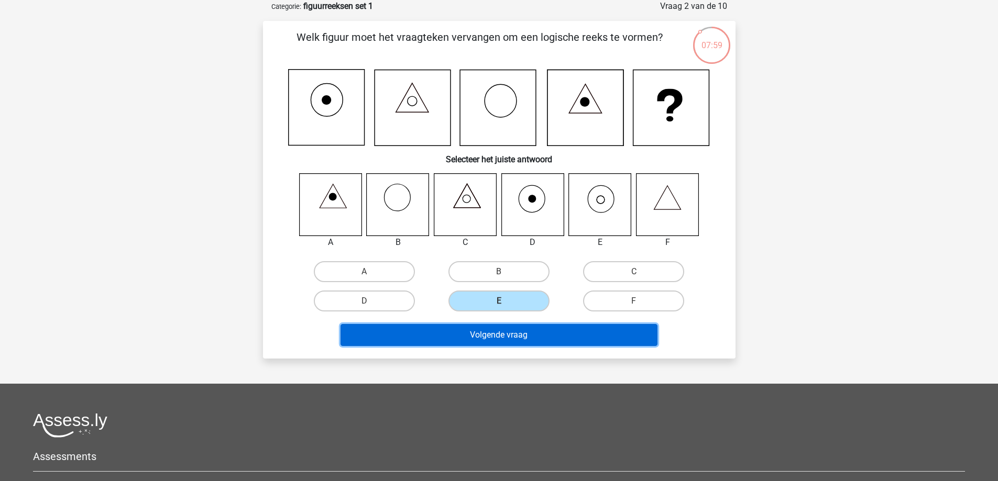
click at [481, 338] on button "Volgende vraag" at bounding box center [499, 335] width 317 height 22
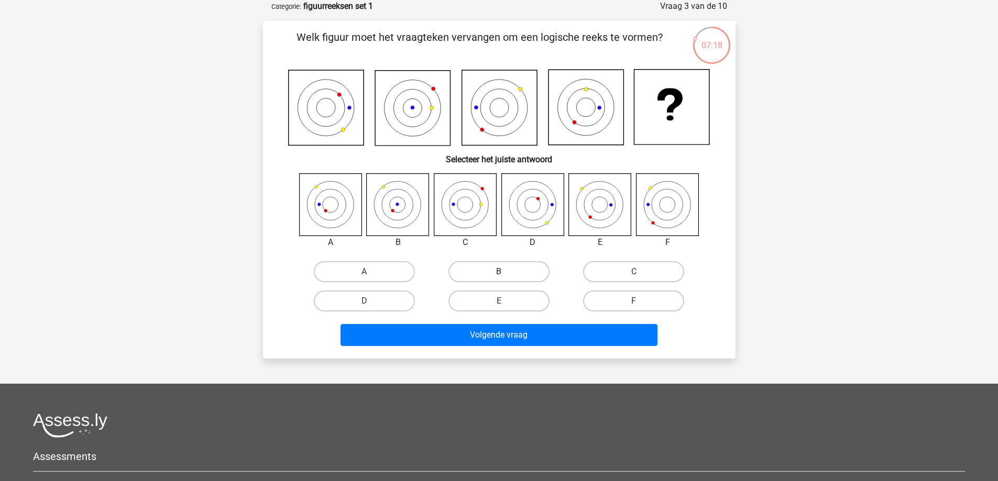
click at [498, 268] on label "B" at bounding box center [498, 271] width 101 height 21
click at [499, 272] on input "B" at bounding box center [502, 275] width 7 height 7
radio input "true"
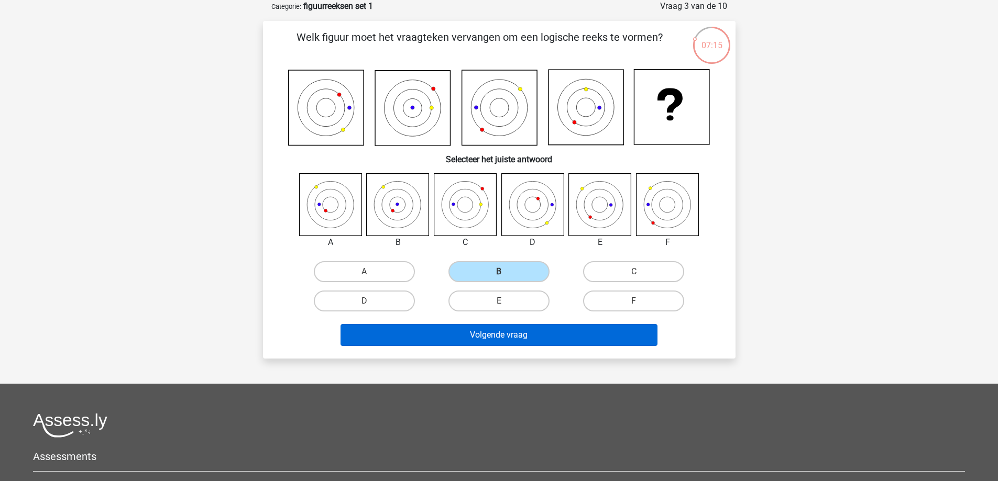
click at [494, 336] on button "Volgende vraag" at bounding box center [499, 335] width 317 height 22
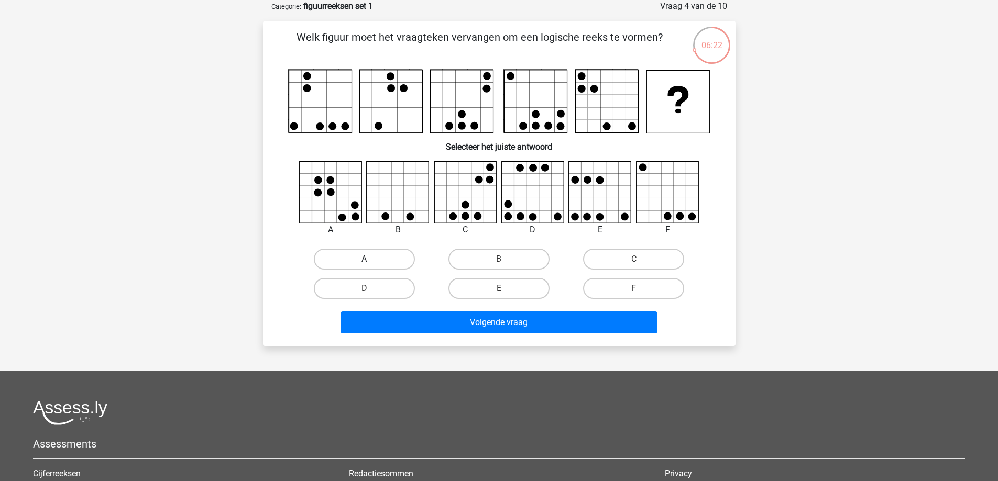
click at [375, 261] on label "A" at bounding box center [364, 259] width 101 height 21
click at [371, 261] on input "A" at bounding box center [367, 262] width 7 height 7
radio input "true"
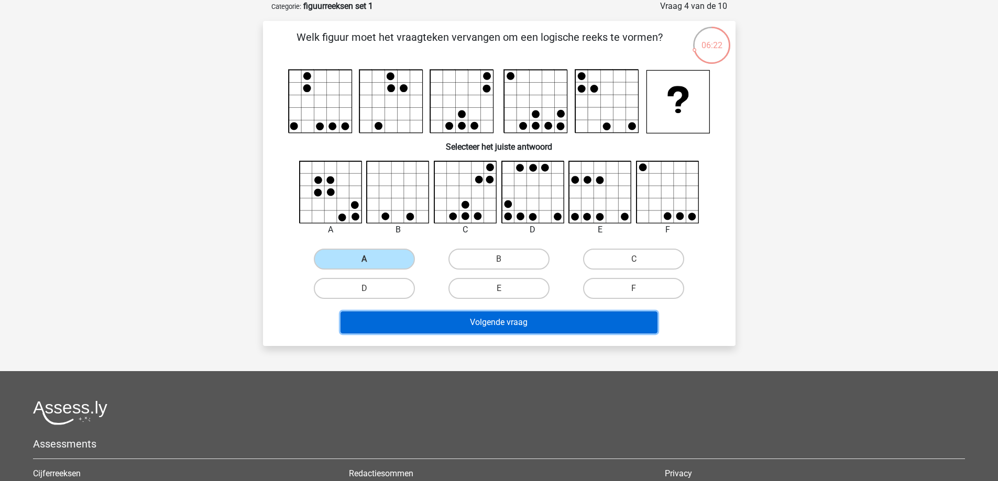
click at [416, 320] on button "Volgende vraag" at bounding box center [499, 323] width 317 height 22
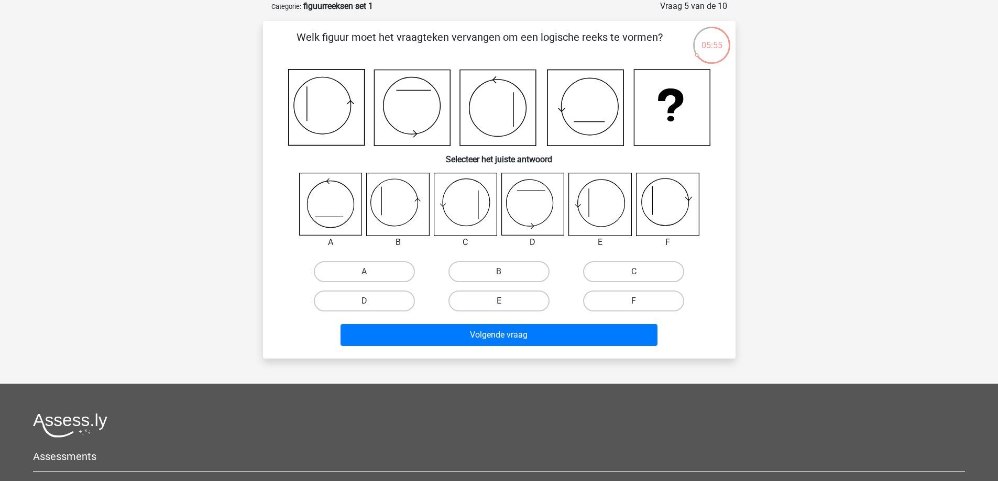
click at [658, 206] on icon at bounding box center [667, 204] width 62 height 62
drag, startPoint x: 613, startPoint y: 297, endPoint x: 606, endPoint y: 314, distance: 18.8
click at [613, 297] on label "F" at bounding box center [633, 301] width 101 height 21
click at [634, 301] on input "F" at bounding box center [637, 304] width 7 height 7
radio input "true"
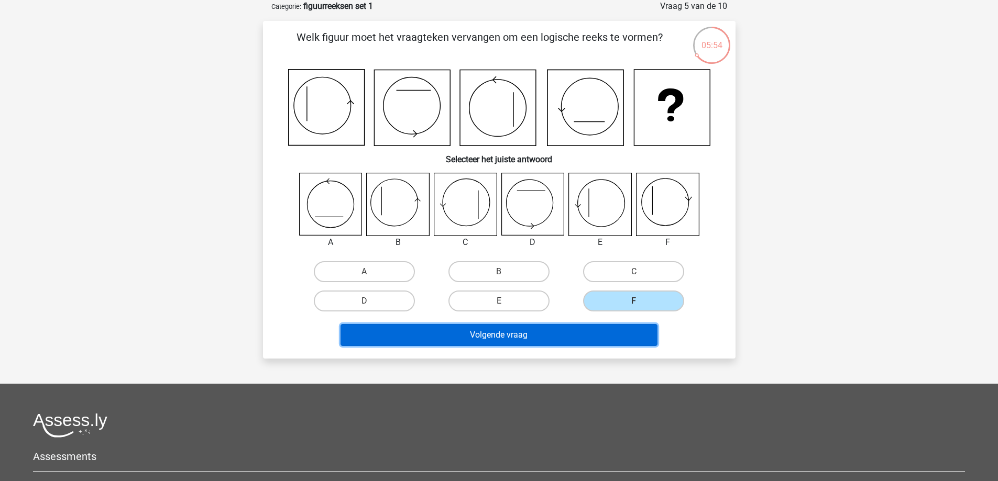
click at [558, 342] on button "Volgende vraag" at bounding box center [499, 335] width 317 height 22
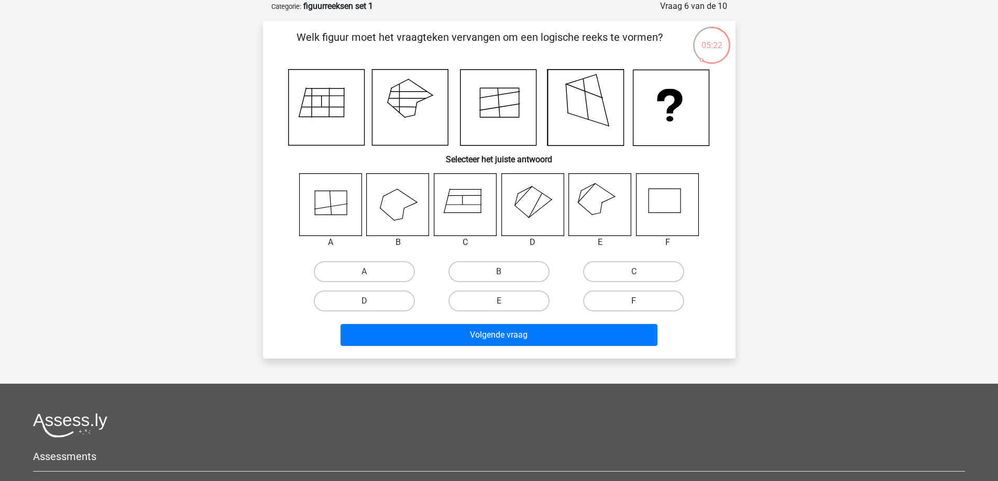
click at [609, 297] on label "F" at bounding box center [633, 301] width 101 height 21
click at [634, 301] on input "F" at bounding box center [637, 304] width 7 height 7
radio input "true"
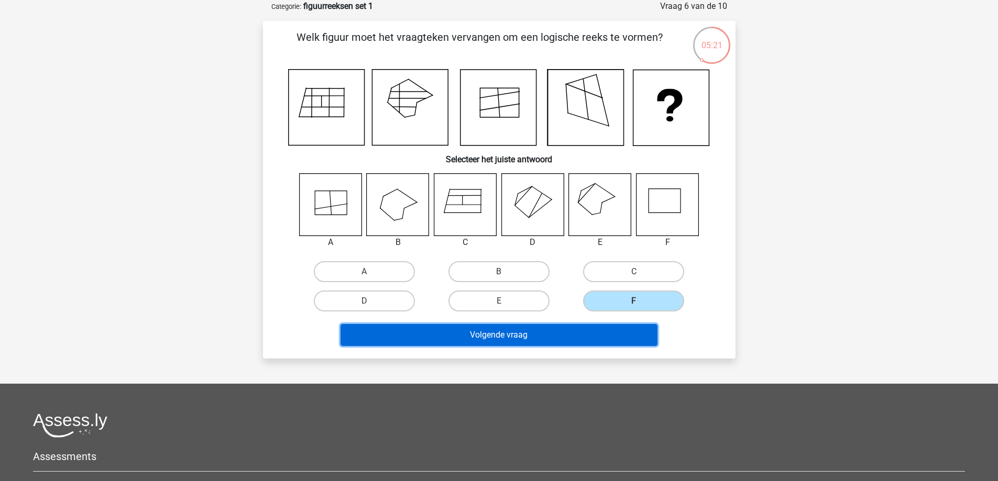
click at [597, 330] on button "Volgende vraag" at bounding box center [499, 335] width 317 height 22
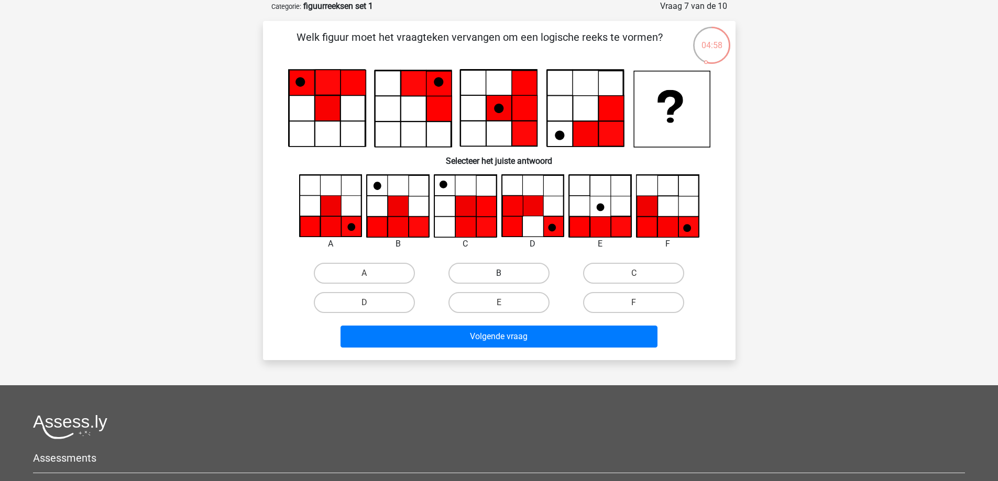
click at [495, 273] on label "B" at bounding box center [498, 273] width 101 height 21
click at [499, 273] on input "B" at bounding box center [502, 276] width 7 height 7
radio input "true"
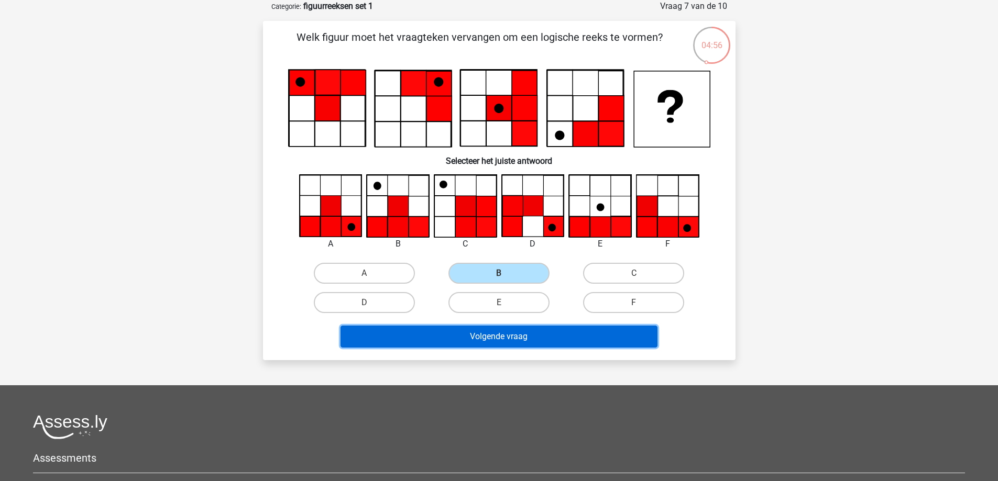
click at [493, 338] on button "Volgende vraag" at bounding box center [499, 337] width 317 height 22
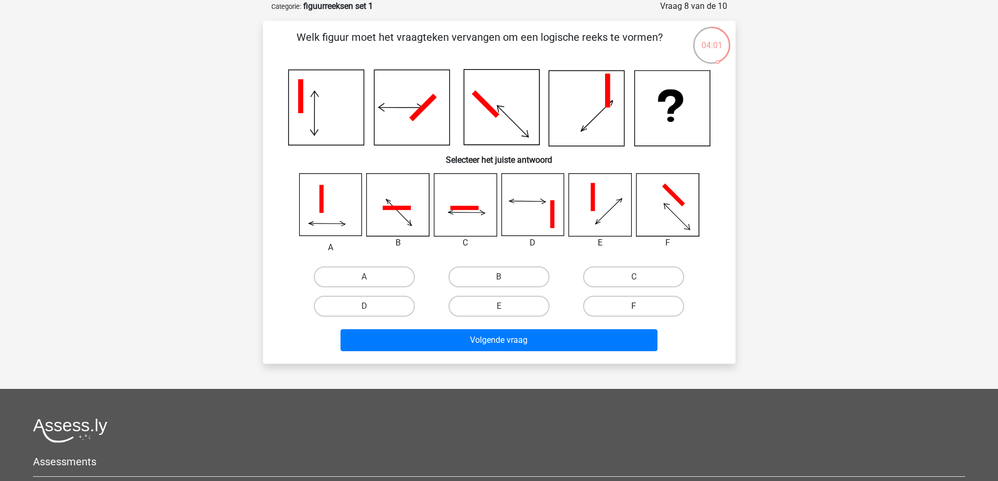
click at [623, 305] on label "F" at bounding box center [633, 306] width 101 height 21
click at [634, 306] on input "F" at bounding box center [637, 309] width 7 height 7
radio input "true"
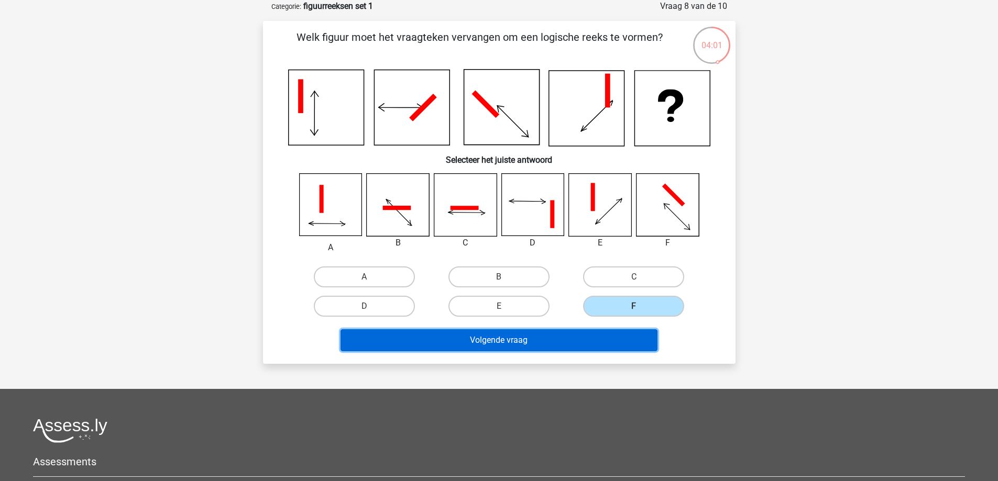
click at [585, 336] on button "Volgende vraag" at bounding box center [499, 341] width 317 height 22
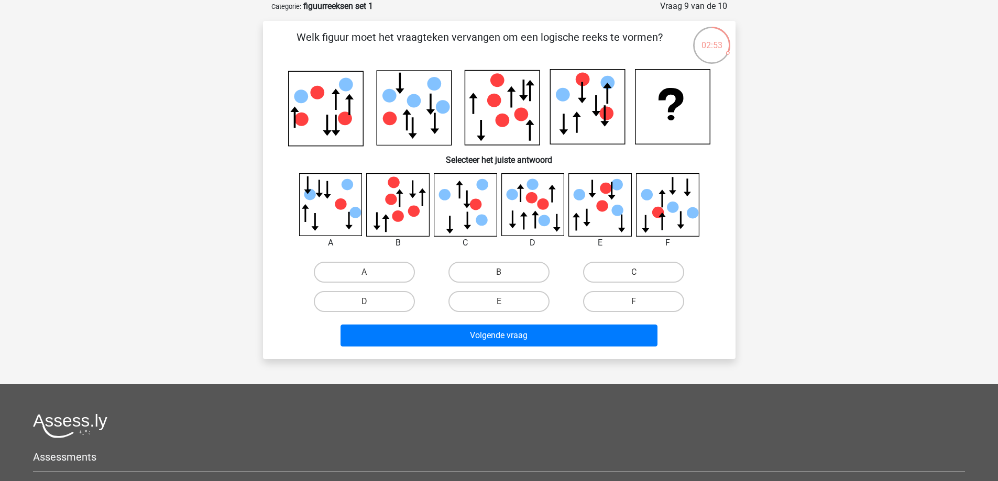
click at [405, 193] on icon at bounding box center [398, 204] width 62 height 62
click at [499, 270] on label "B" at bounding box center [498, 272] width 101 height 21
click at [499, 272] on input "B" at bounding box center [502, 275] width 7 height 7
radio input "true"
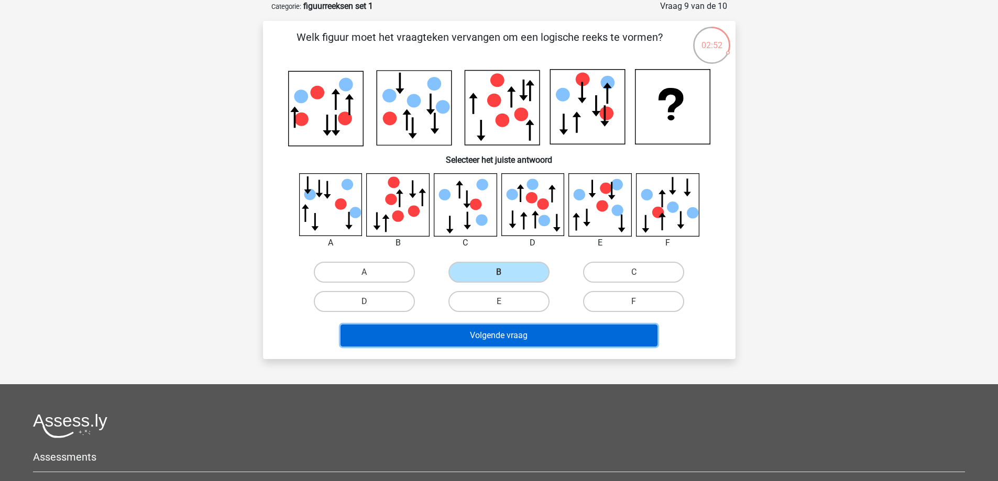
click at [500, 334] on button "Volgende vraag" at bounding box center [499, 336] width 317 height 22
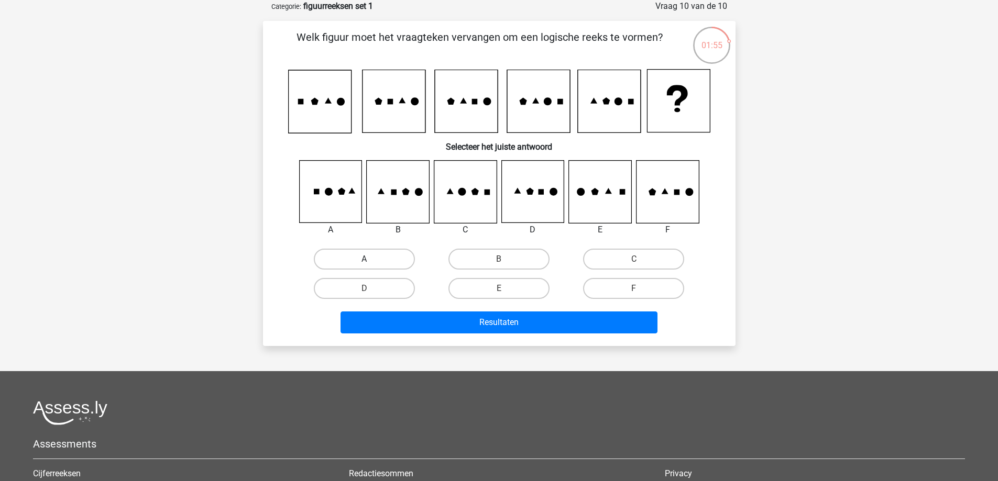
click at [354, 253] on label "A" at bounding box center [364, 259] width 101 height 21
click at [364, 259] on input "A" at bounding box center [367, 262] width 7 height 7
radio input "true"
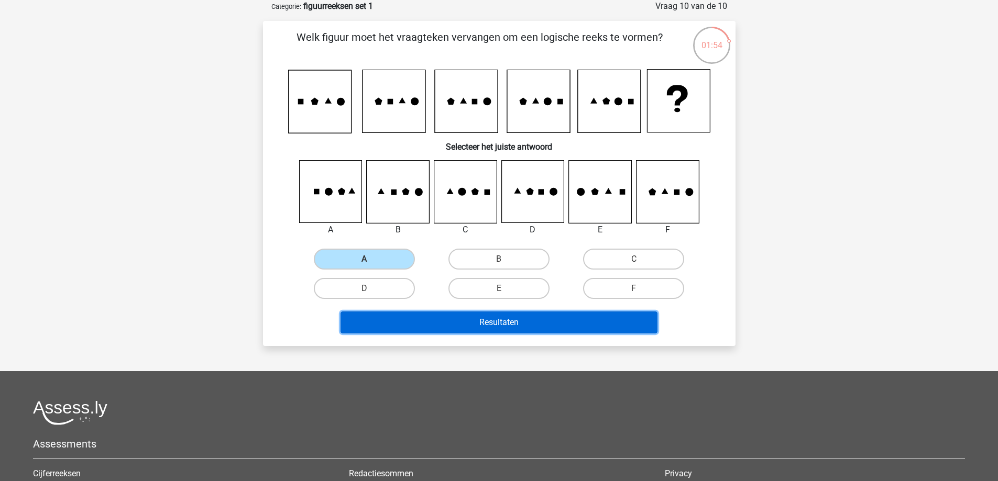
click at [423, 322] on button "Resultaten" at bounding box center [499, 323] width 317 height 22
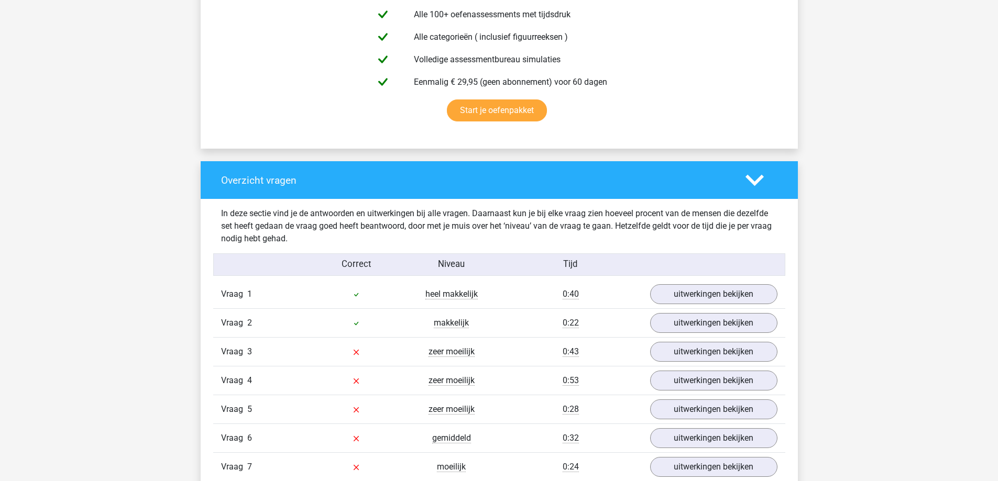
scroll to position [629, 0]
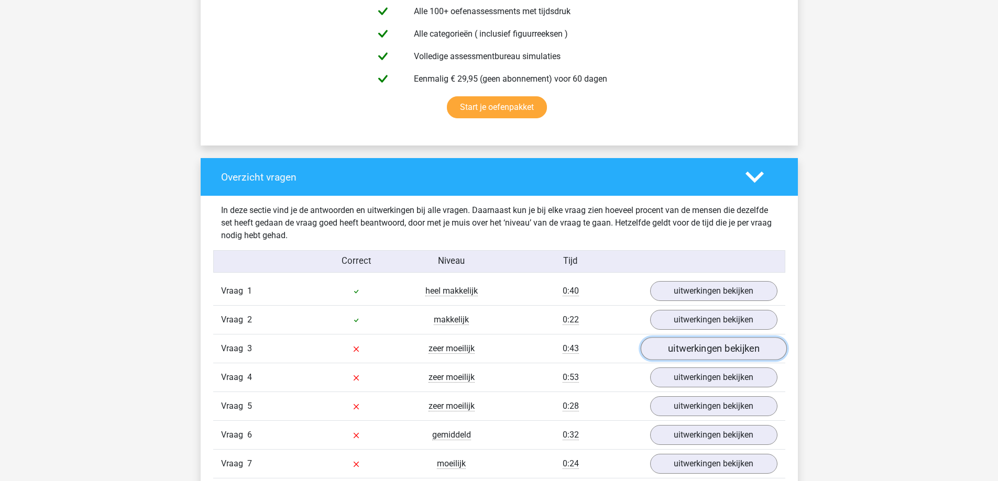
click at [715, 350] on link "uitwerkingen bekijken" at bounding box center [713, 349] width 146 height 23
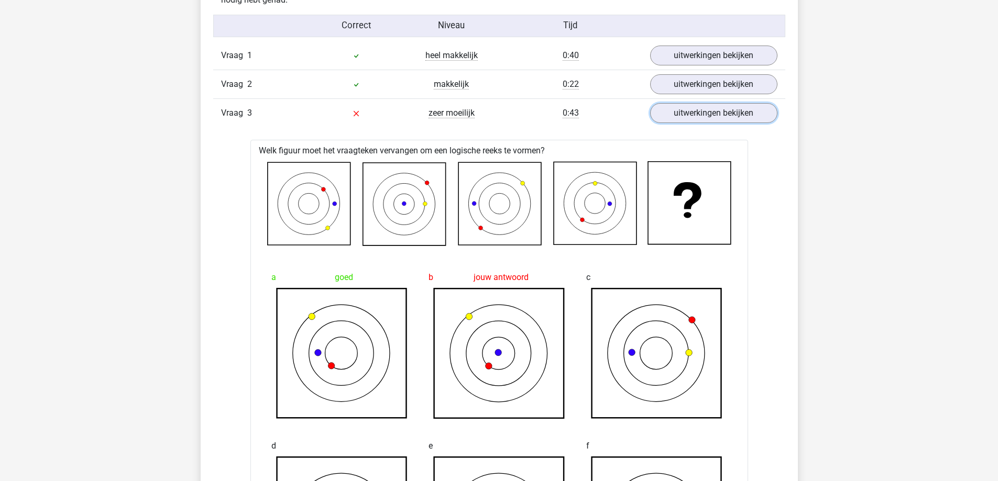
scroll to position [786, 0]
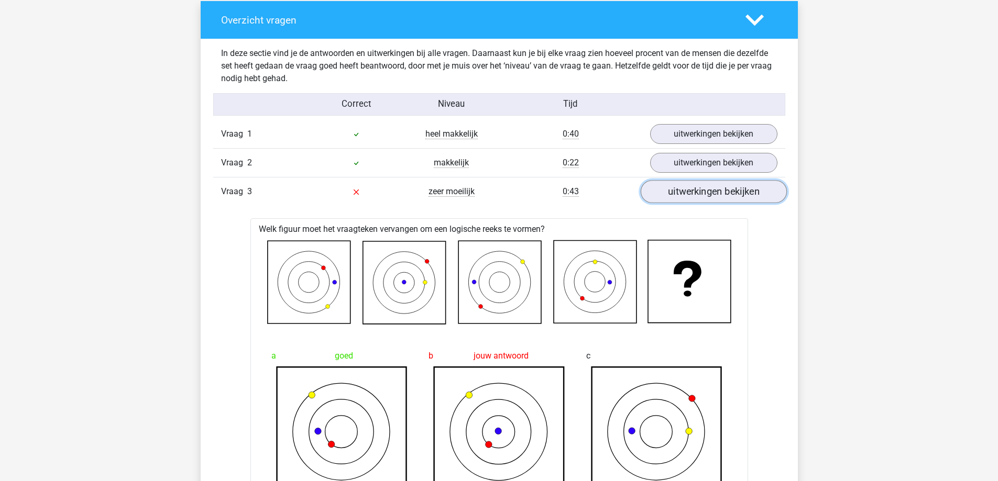
click at [721, 191] on link "uitwerkingen bekijken" at bounding box center [713, 192] width 146 height 23
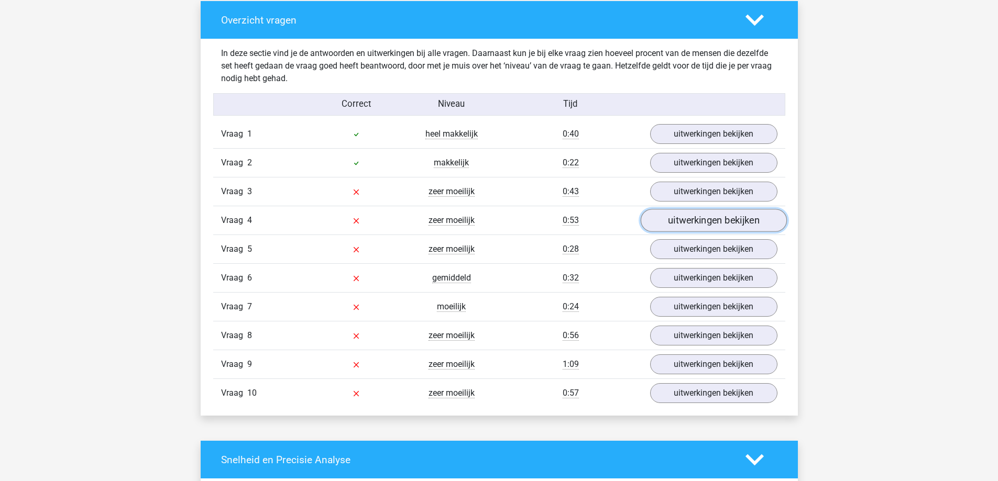
click at [705, 222] on link "uitwerkingen bekijken" at bounding box center [713, 221] width 146 height 23
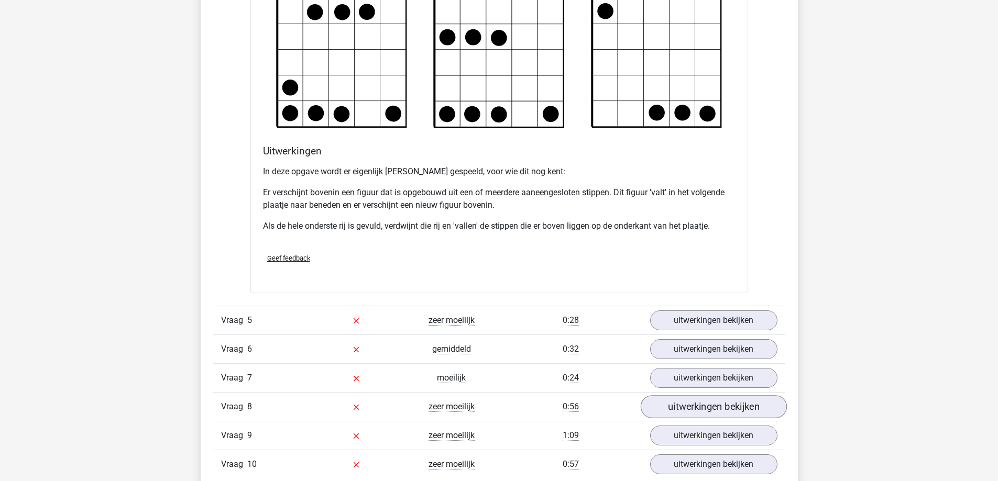
scroll to position [1362, 0]
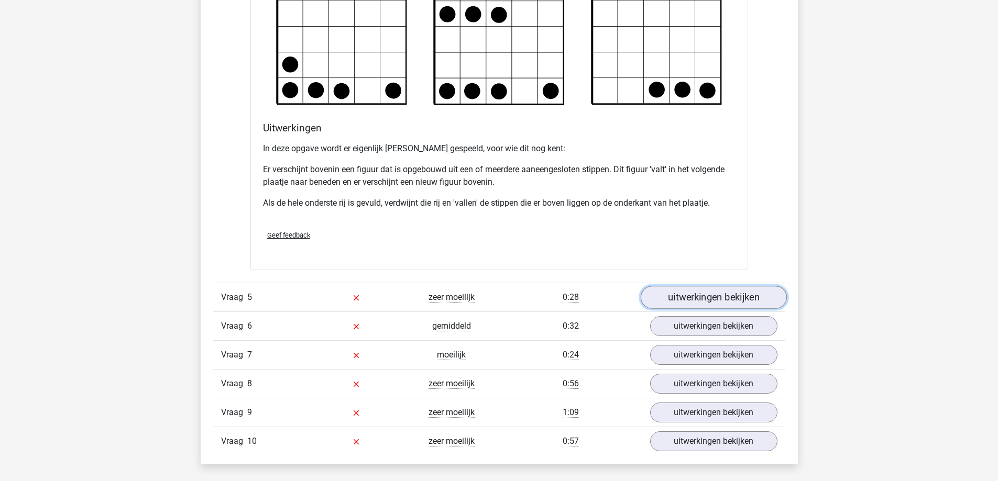
click at [725, 301] on link "uitwerkingen bekijken" at bounding box center [713, 297] width 146 height 23
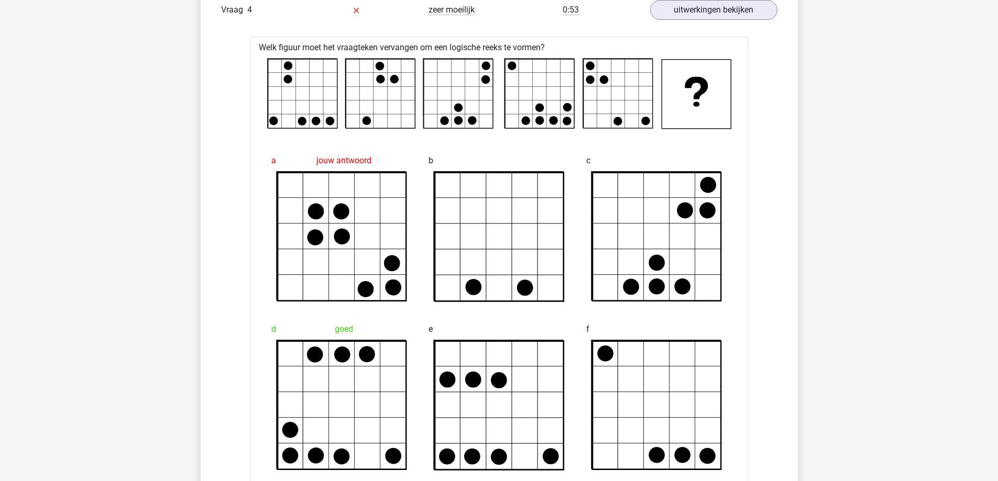
scroll to position [943, 0]
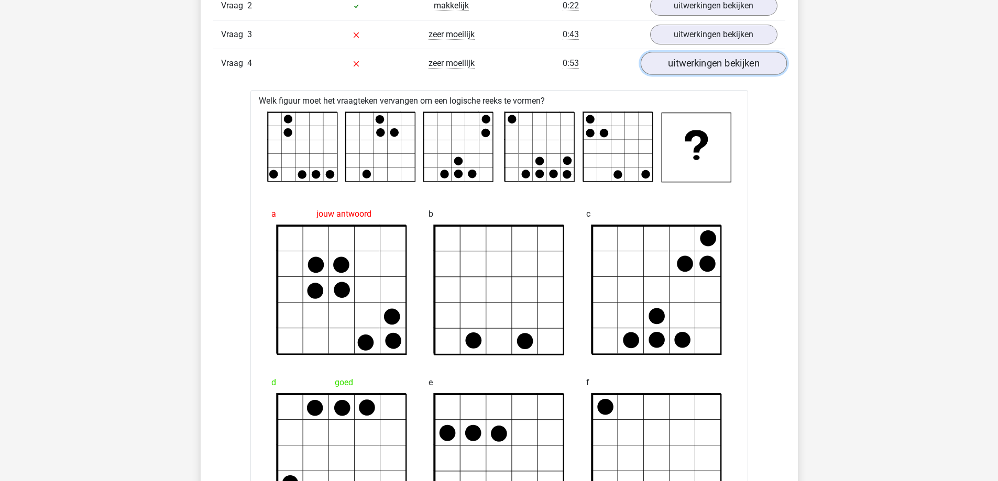
click at [717, 73] on link "uitwerkingen bekijken" at bounding box center [713, 63] width 146 height 23
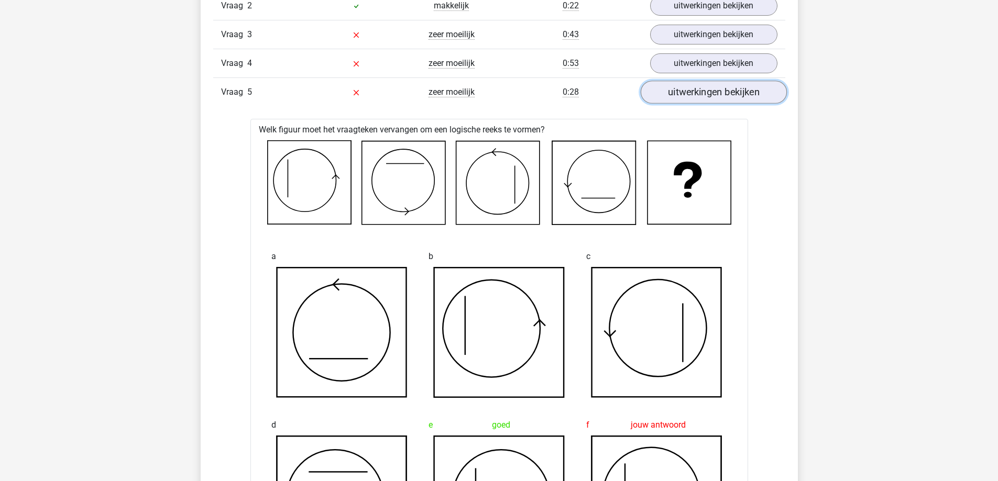
click at [706, 96] on link "uitwerkingen bekijken" at bounding box center [713, 92] width 146 height 23
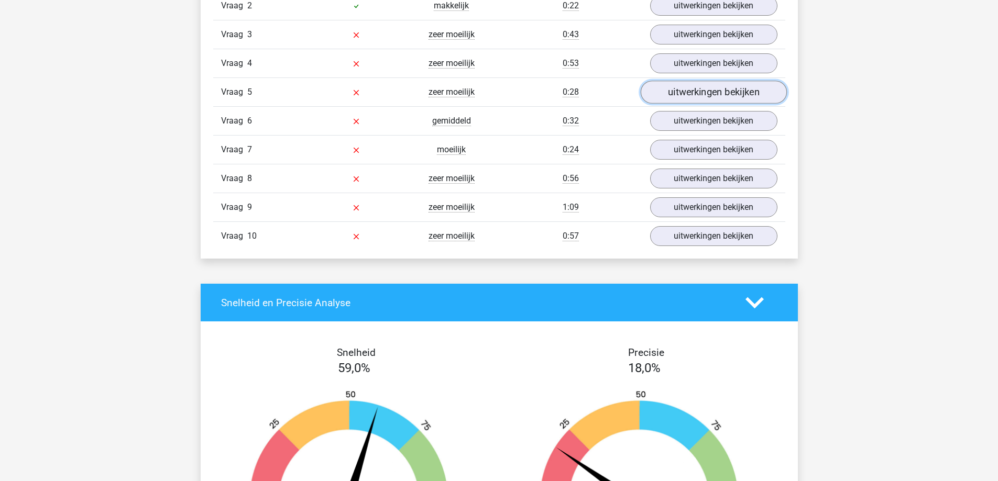
click at [706, 96] on link "uitwerkingen bekijken" at bounding box center [713, 92] width 146 height 23
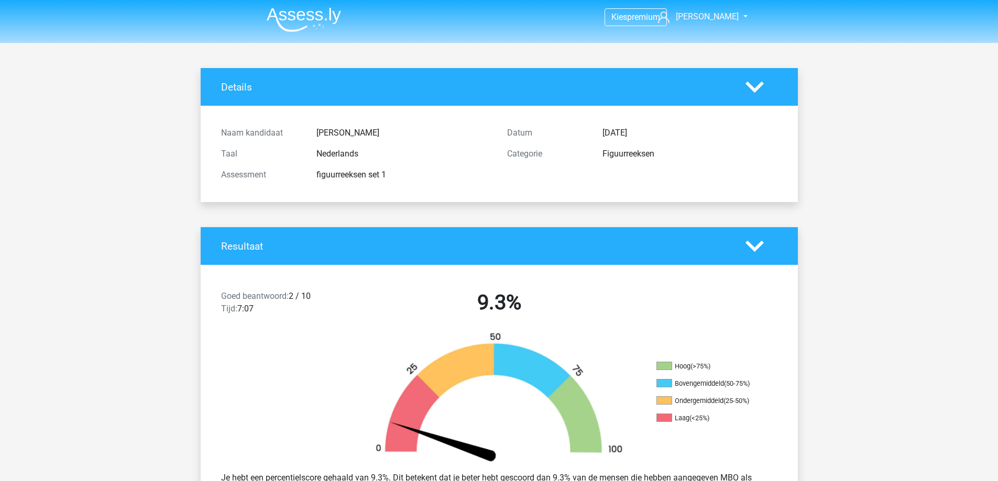
scroll to position [0, 0]
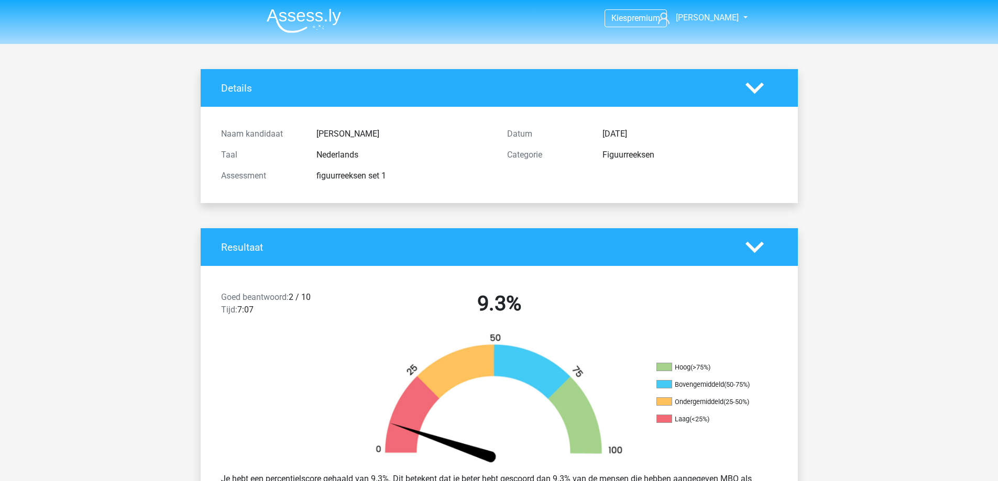
click at [320, 14] on img at bounding box center [304, 20] width 74 height 25
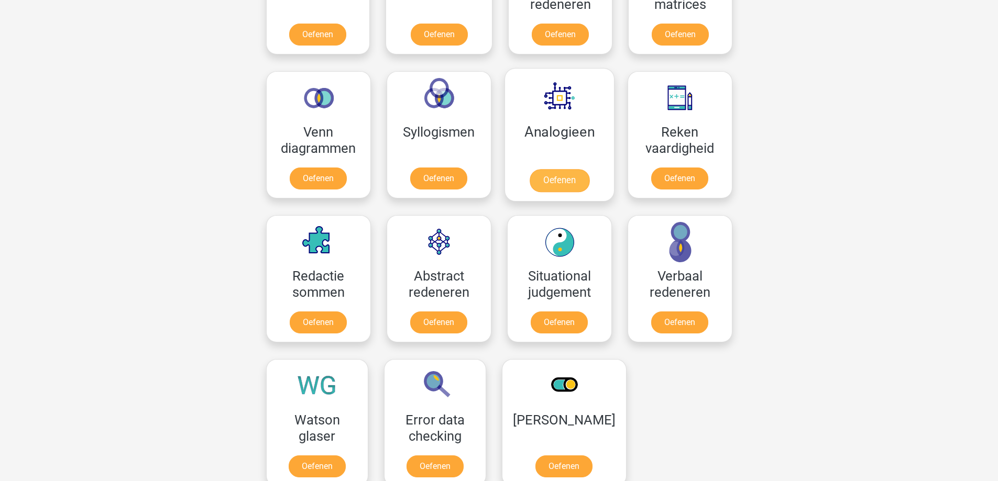
scroll to position [576, 0]
